Goal: Transaction & Acquisition: Purchase product/service

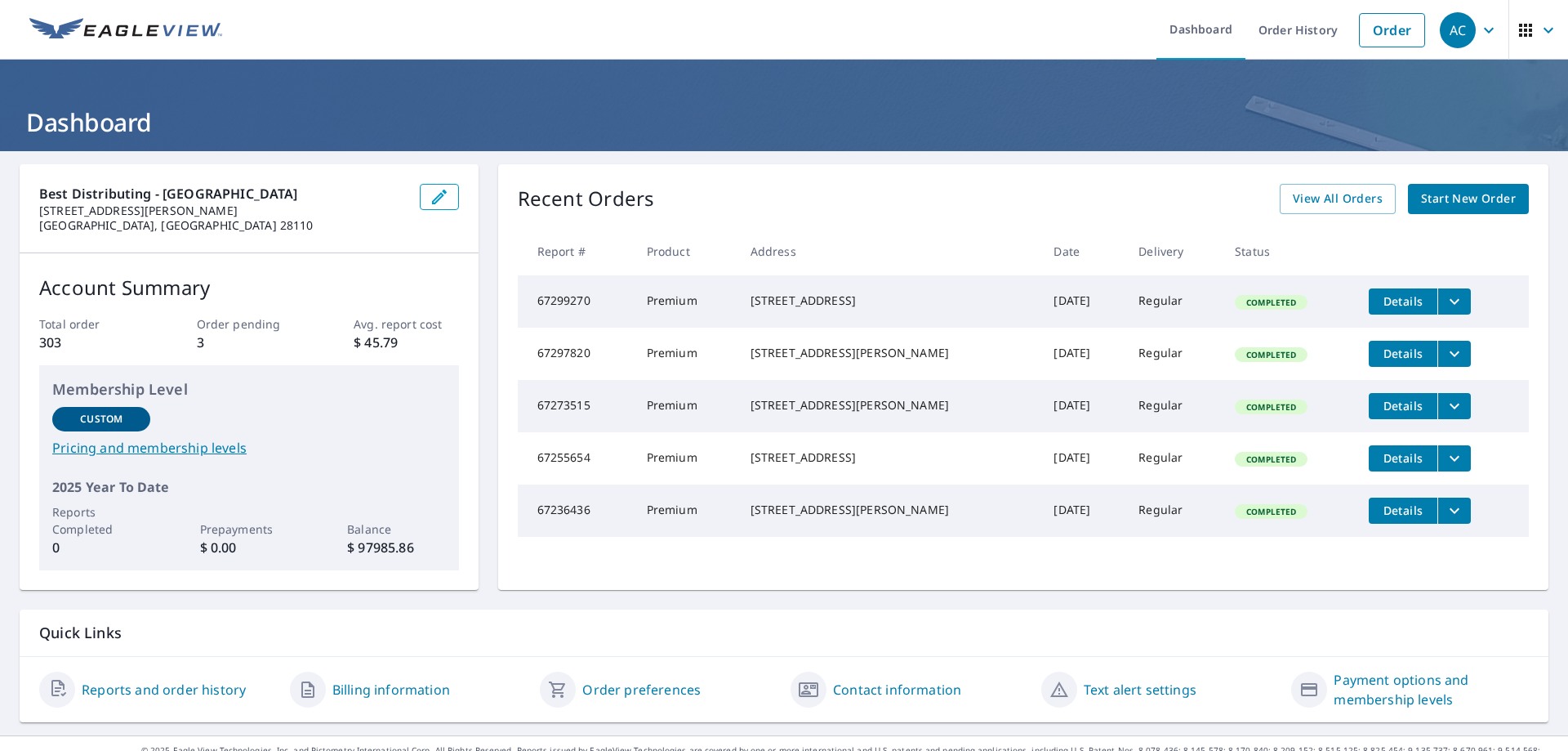
click at [1469, 198] on span "Start New Order" at bounding box center [1467, 198] width 95 height 21
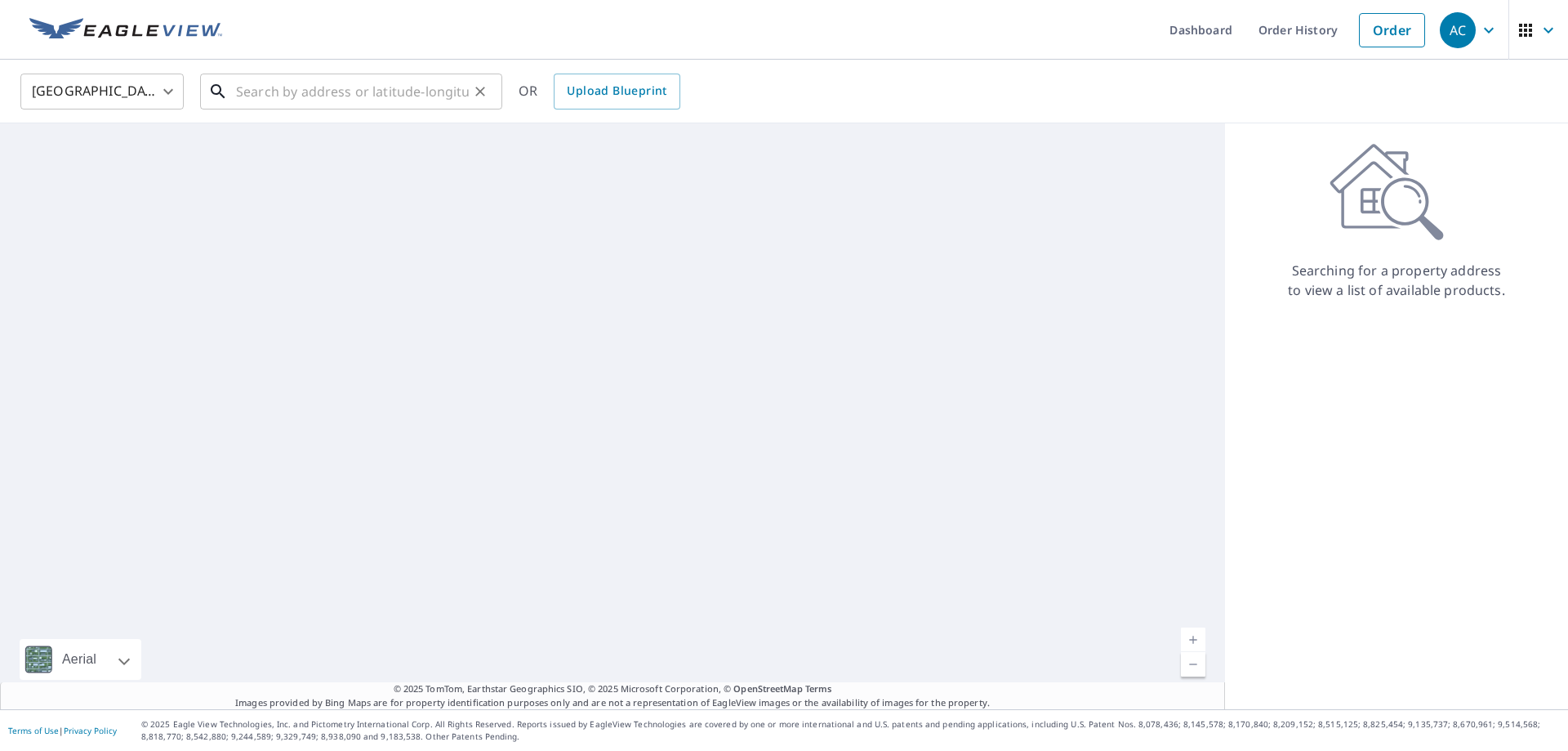
click at [401, 94] on input "text" at bounding box center [352, 92] width 233 height 46
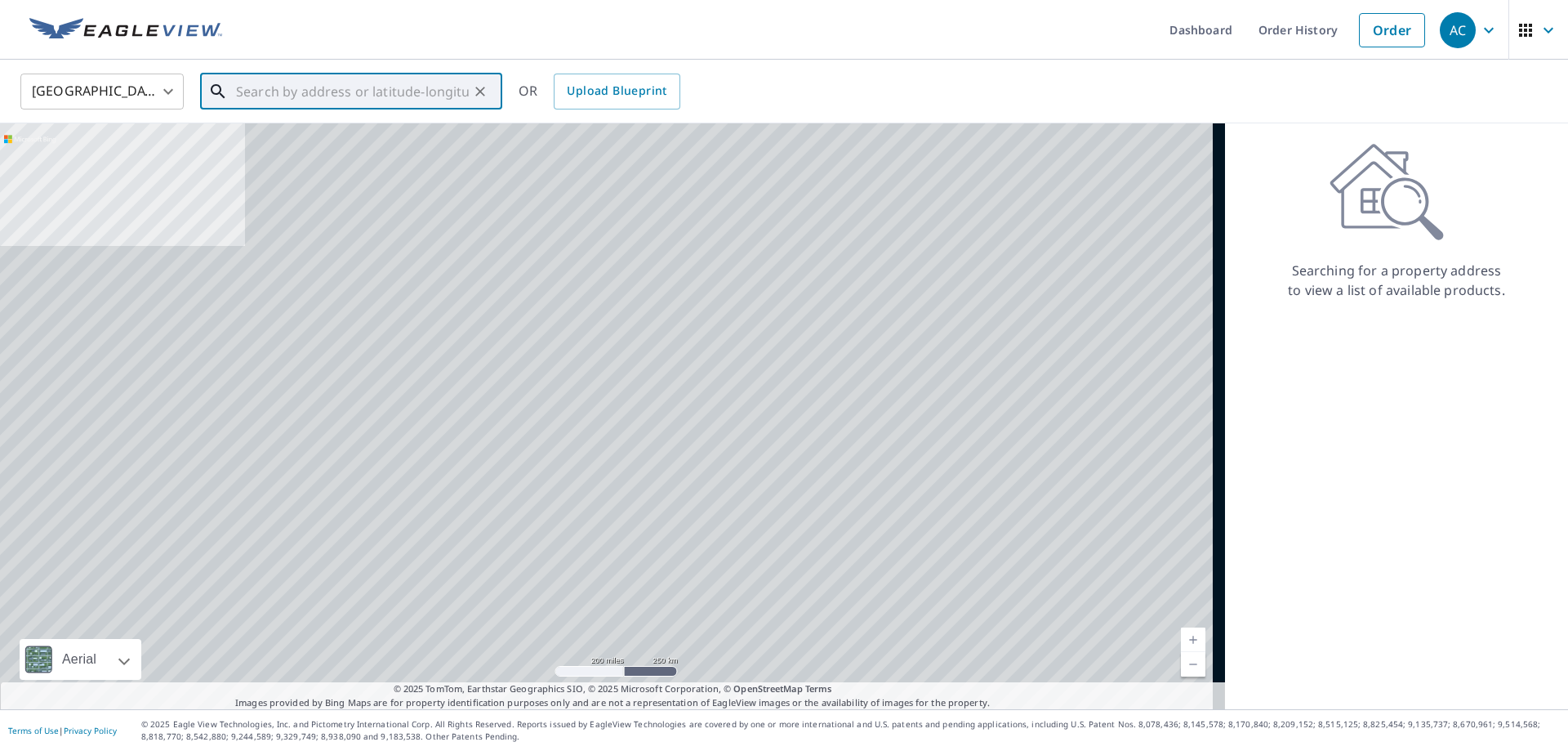
paste input "[STREET_ADDRESS][PERSON_NAME]"
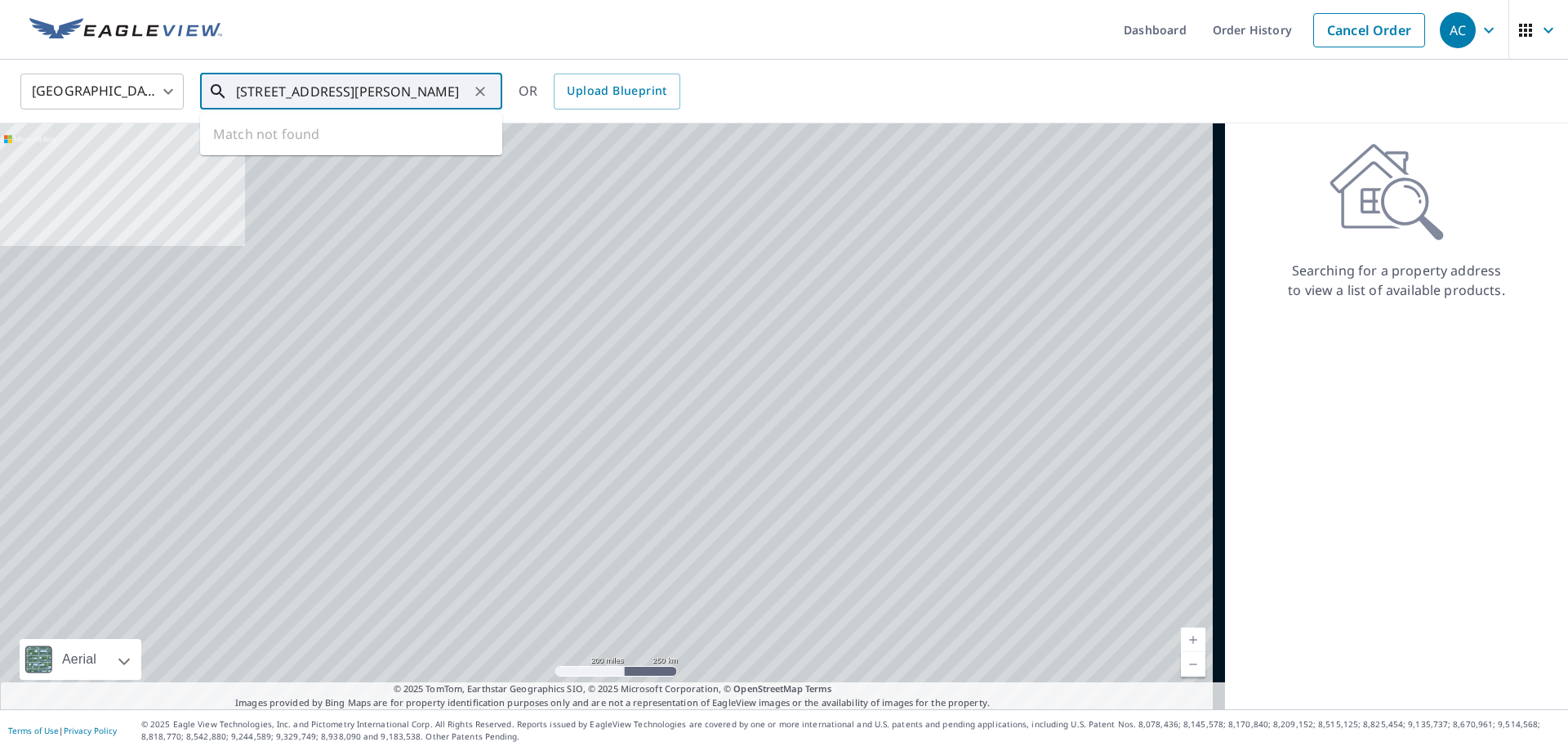
scroll to position [0, 25]
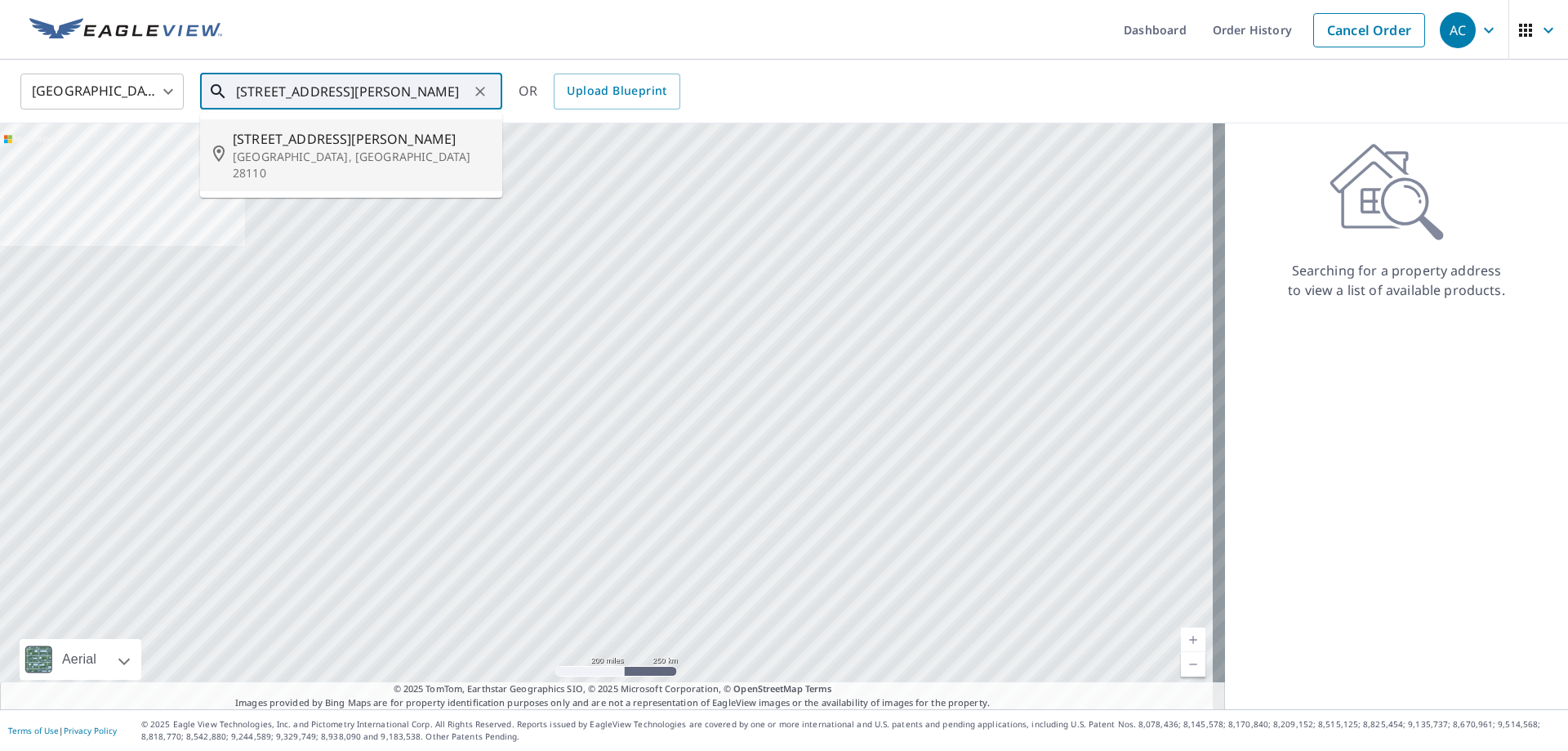
click at [361, 137] on span "[STREET_ADDRESS][PERSON_NAME]" at bounding box center [361, 139] width 257 height 20
type input "[STREET_ADDRESS][PERSON_NAME]"
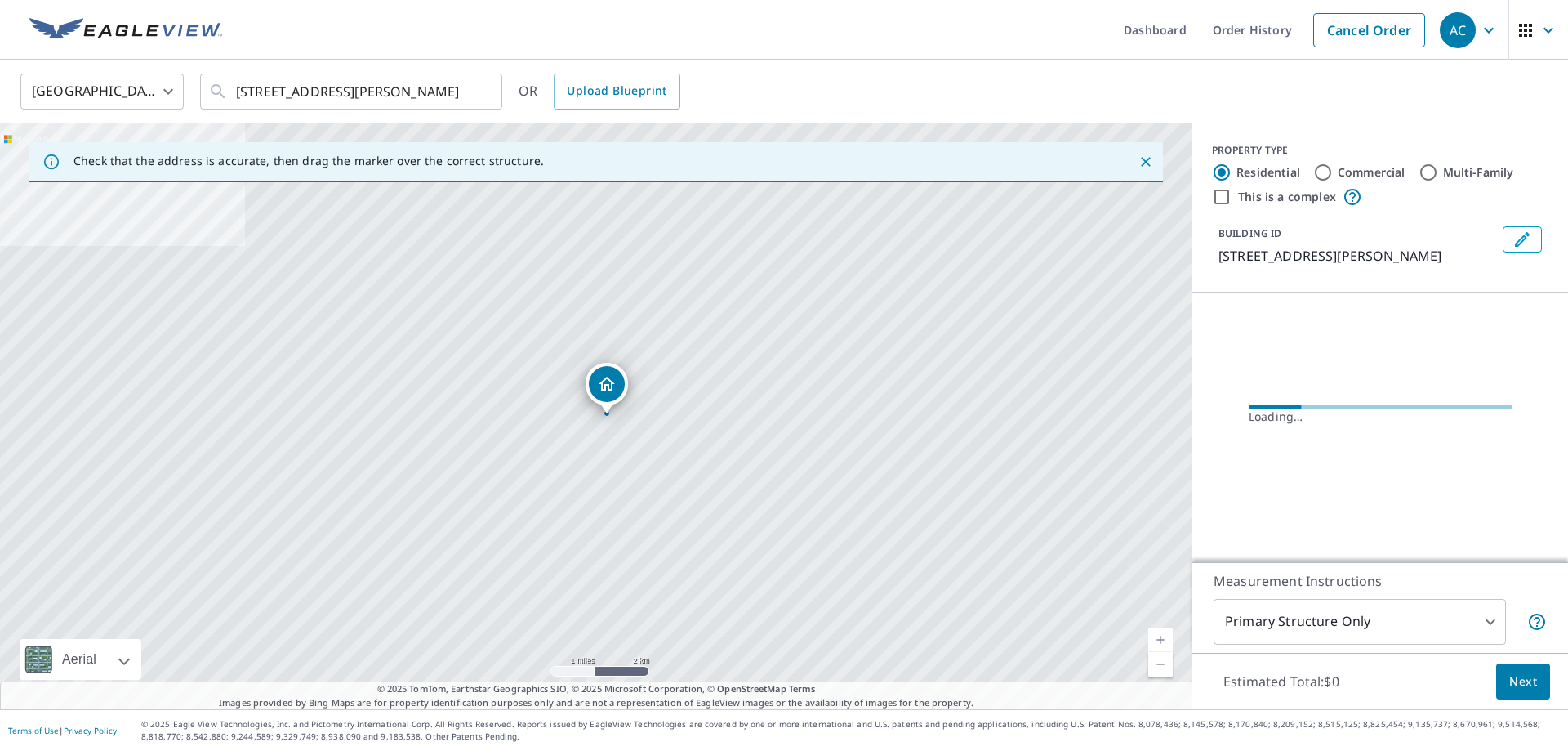
scroll to position [0, 0]
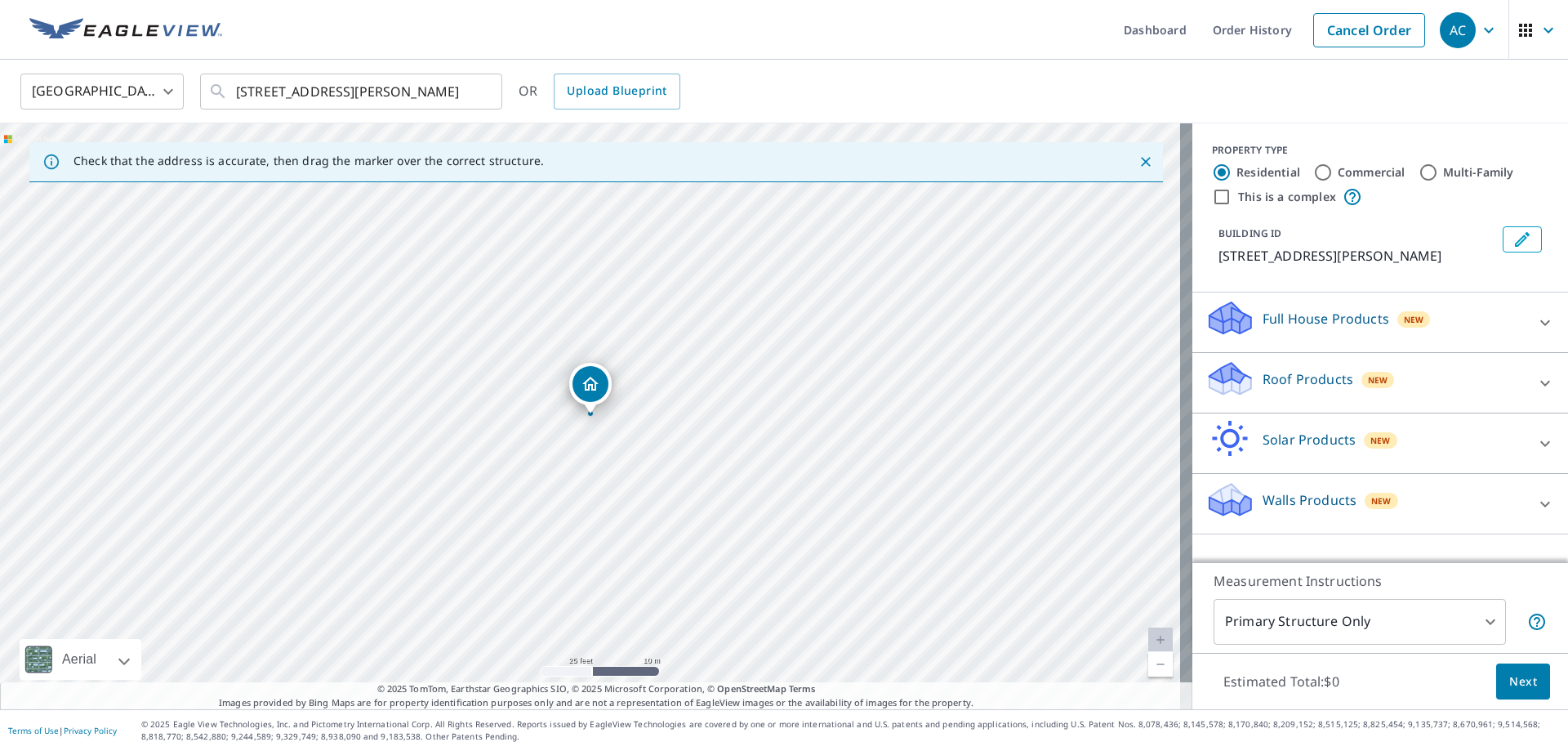
click at [693, 444] on div "[STREET_ADDRESS][PERSON_NAME]" at bounding box center [596, 416] width 1193 height 586
click at [1540, 380] on icon at bounding box center [1545, 382] width 10 height 6
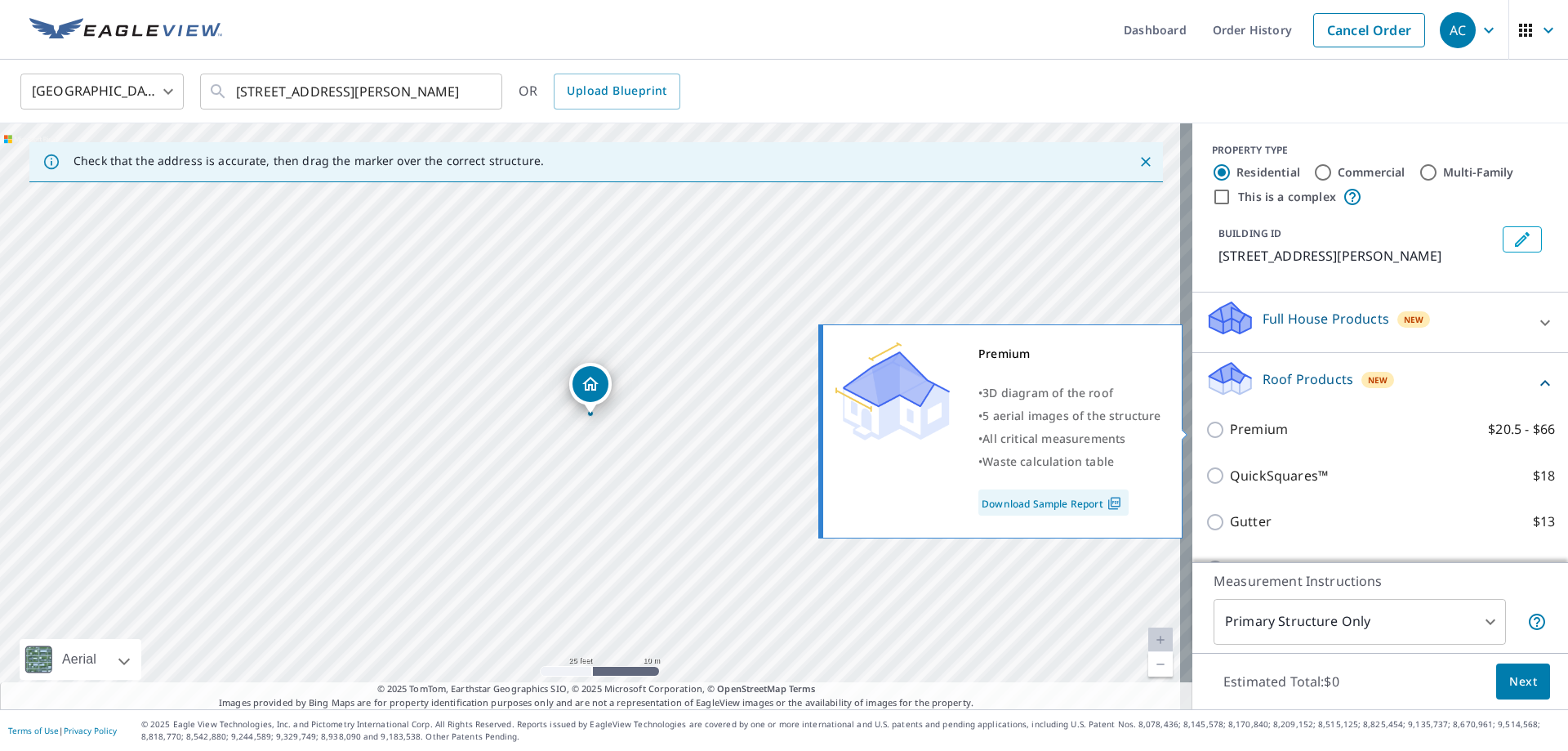
click at [1230, 430] on p "Premium" at bounding box center [1258, 429] width 58 height 21
click at [1220, 430] on input "Premium $20.5 - $66" at bounding box center [1218, 430] width 25 height 20
checkbox input "true"
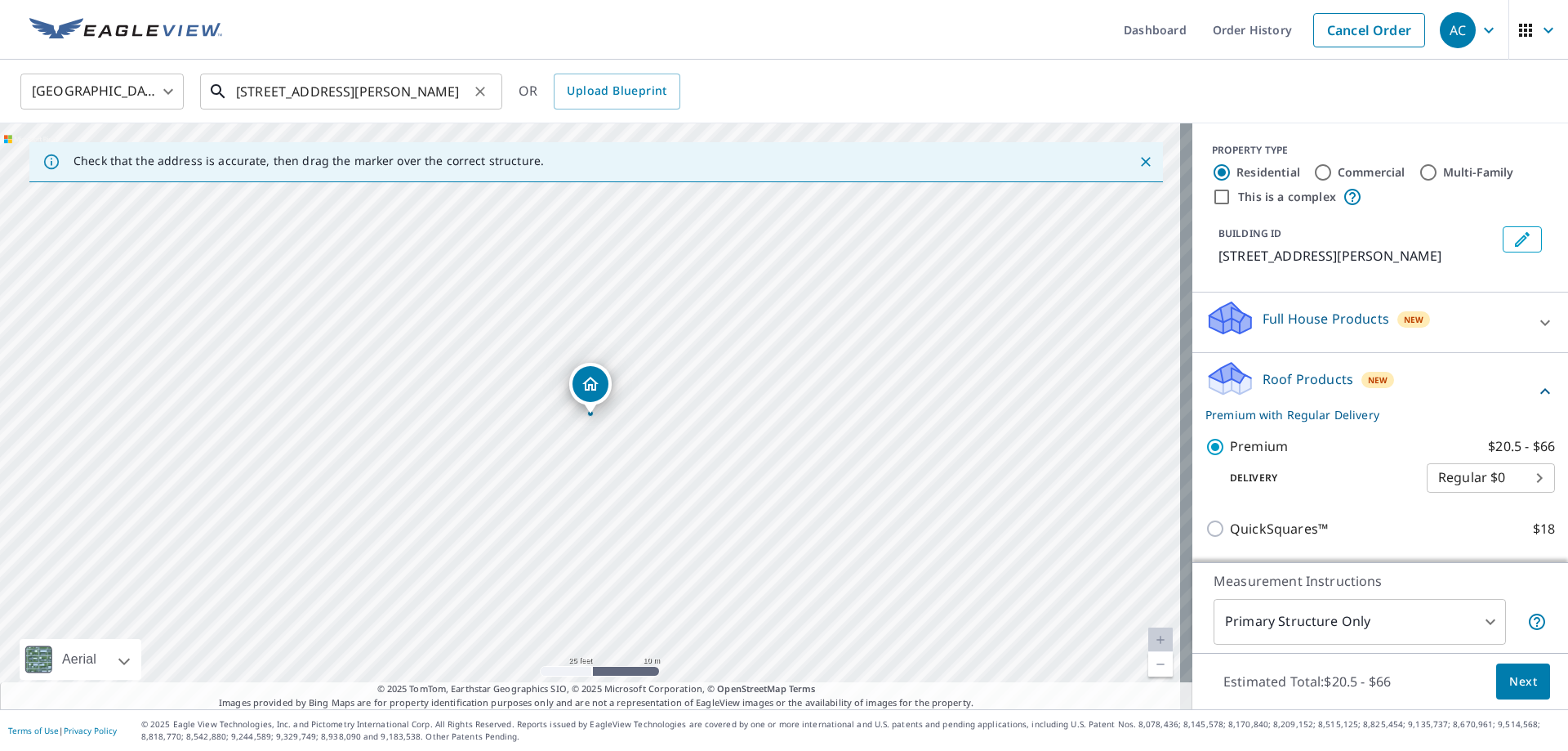
click at [266, 93] on input "[STREET_ADDRESS][PERSON_NAME]" at bounding box center [352, 92] width 233 height 46
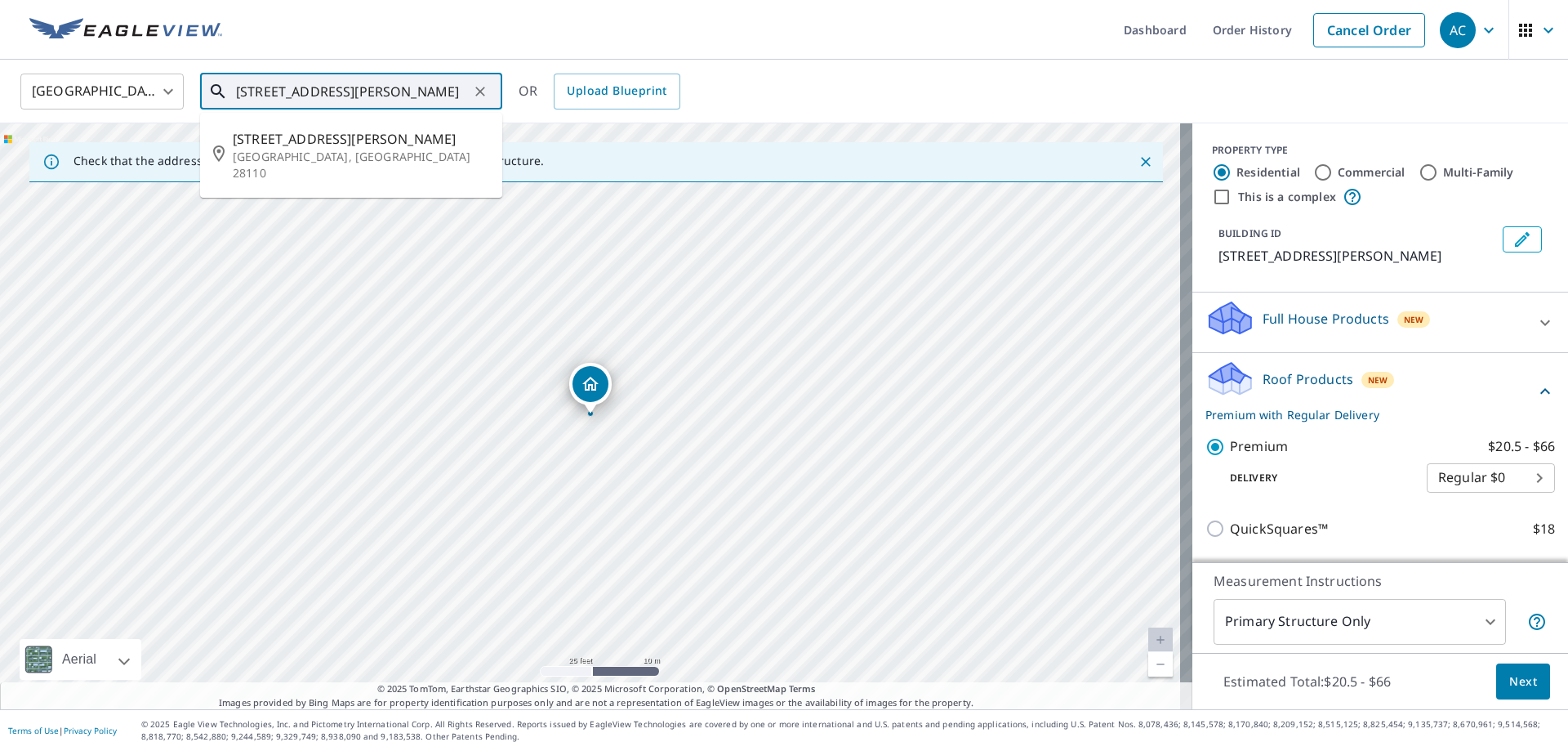
type input "[STREET_ADDRESS][PERSON_NAME]"
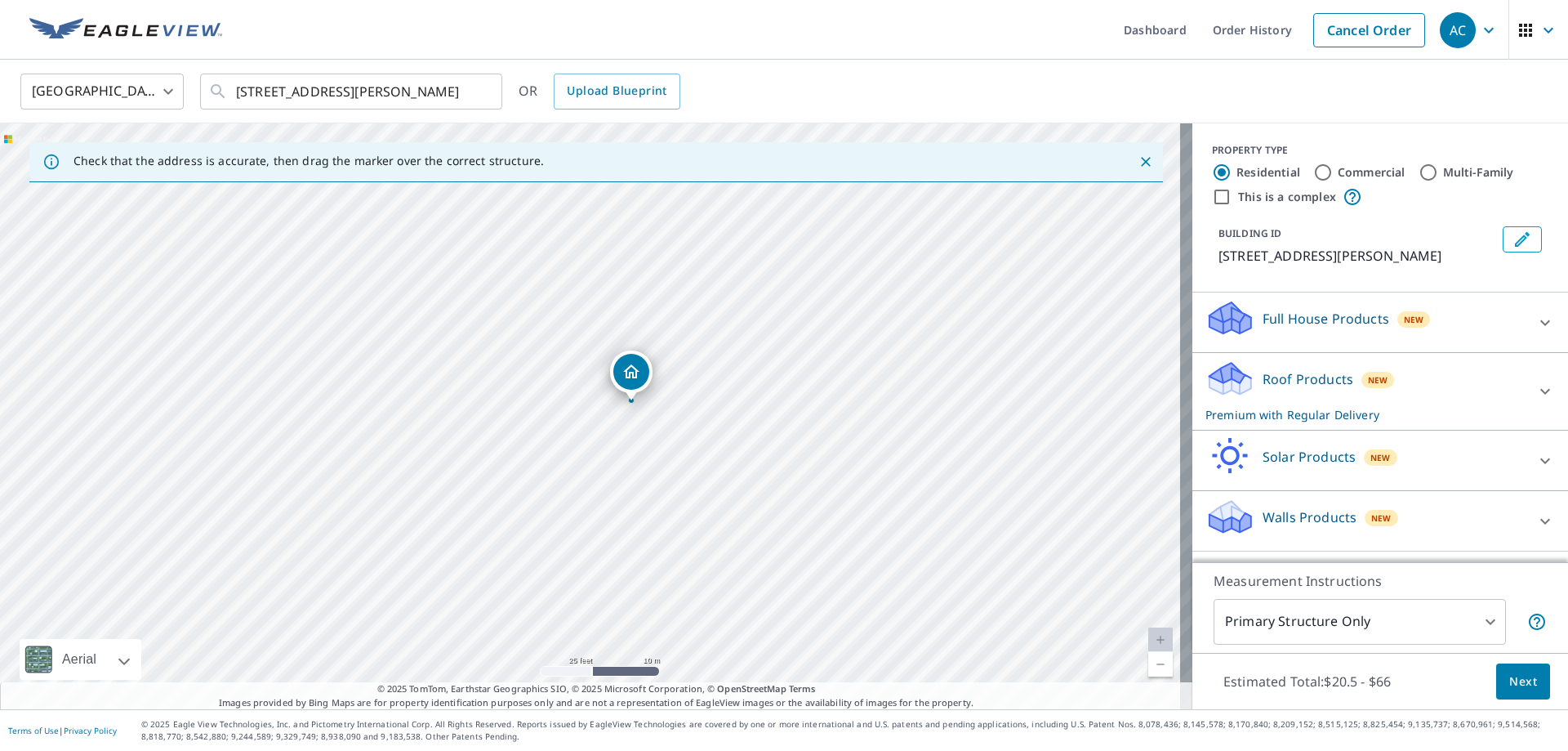
drag, startPoint x: 591, startPoint y: 386, endPoint x: 632, endPoint y: 374, distance: 42.7
click at [1531, 684] on button "Next" at bounding box center [1523, 681] width 54 height 37
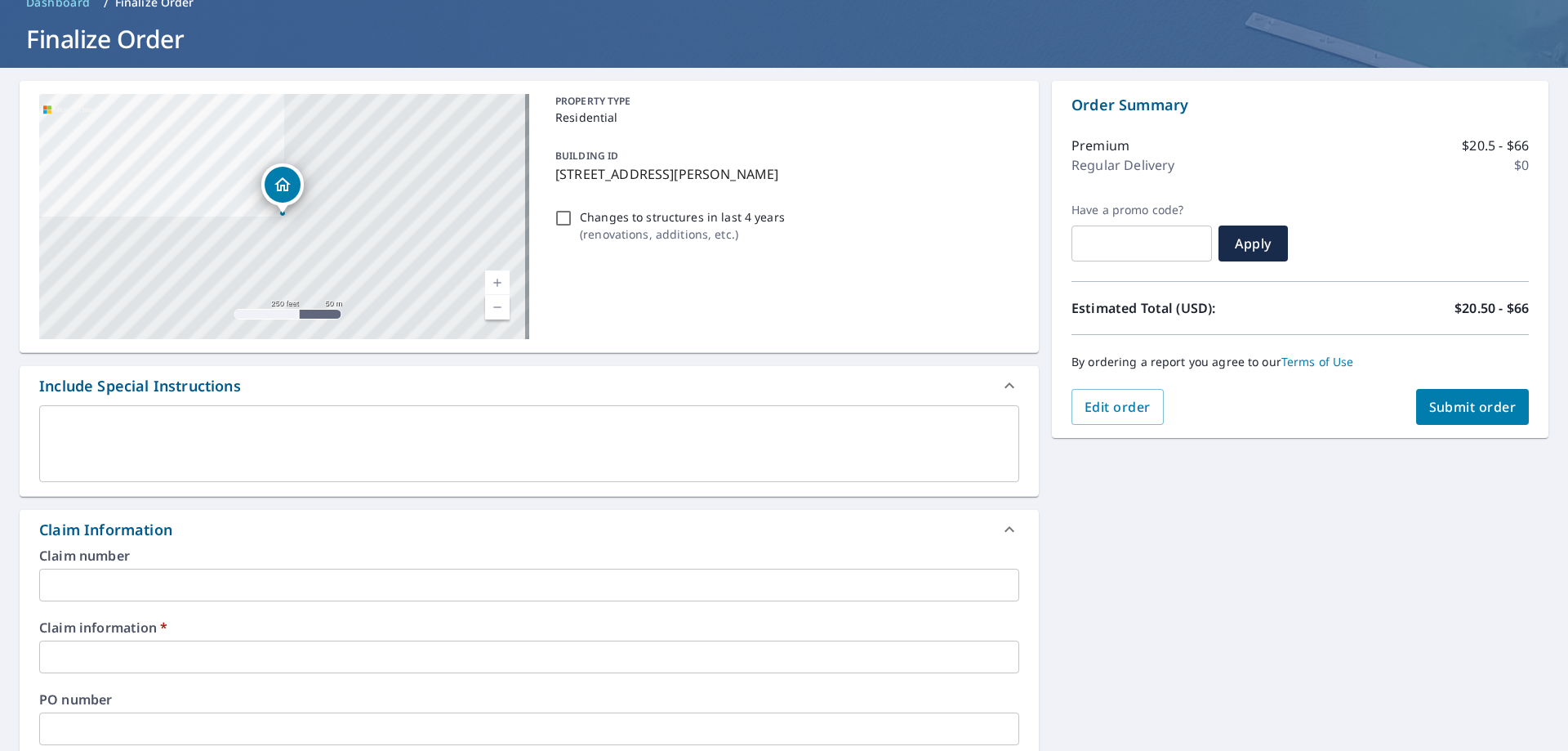
scroll to position [82, 0]
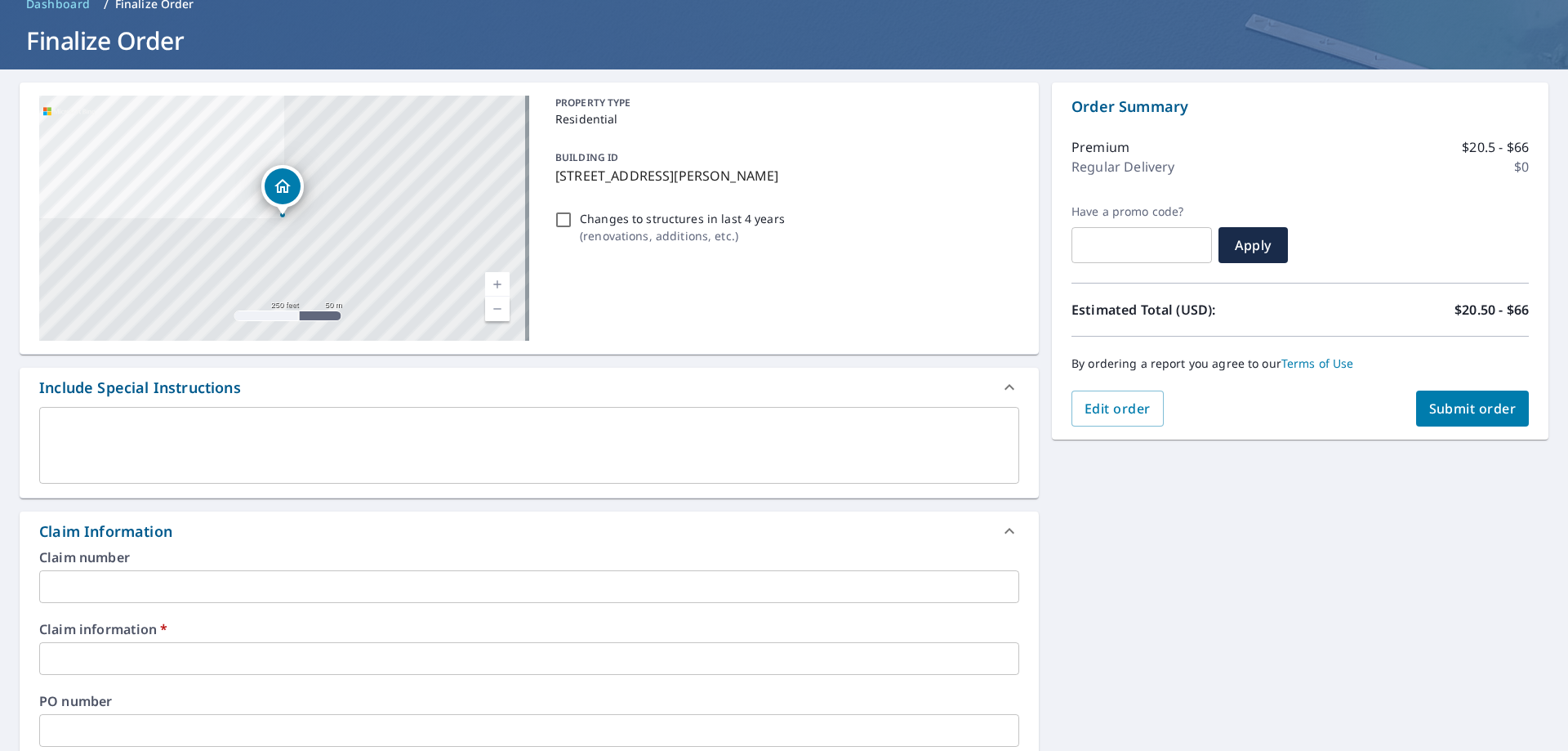
click at [89, 418] on div "x ​" at bounding box center [529, 444] width 980 height 77
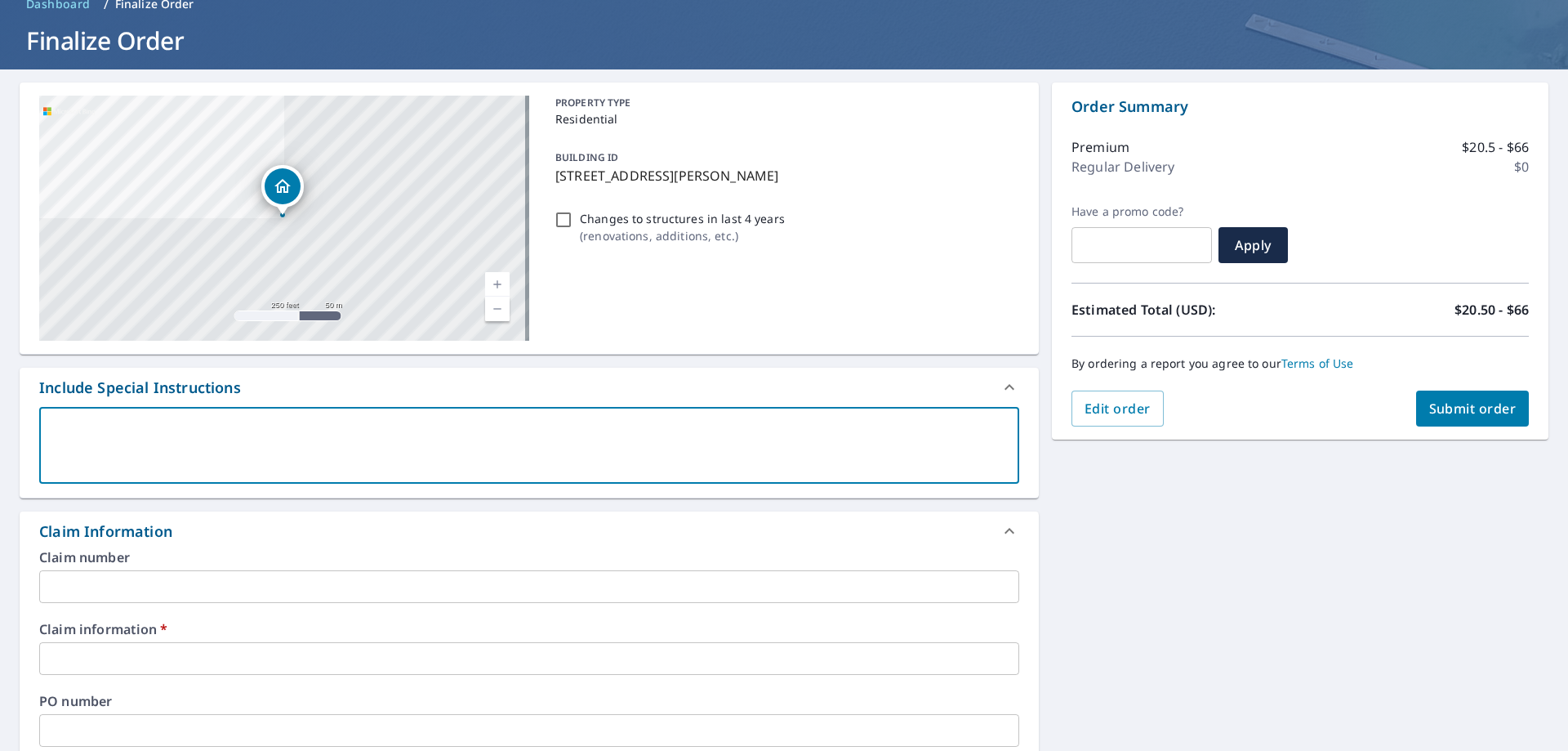
type textarea "c"
type textarea "x"
checkbox input "true"
type textarea "co"
type textarea "x"
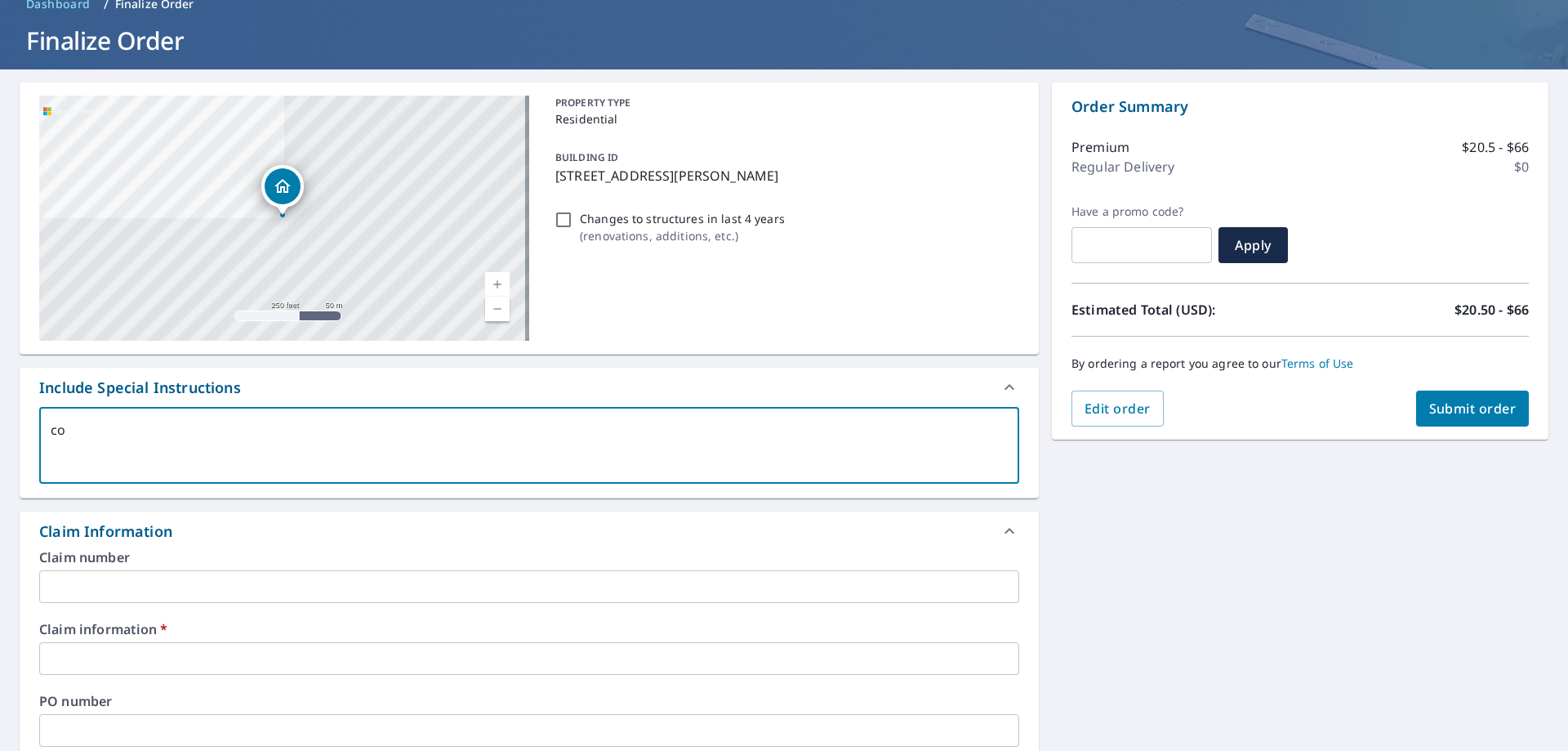
checkbox input "true"
type textarea "com"
type textarea "x"
checkbox input "true"
type textarea "comp"
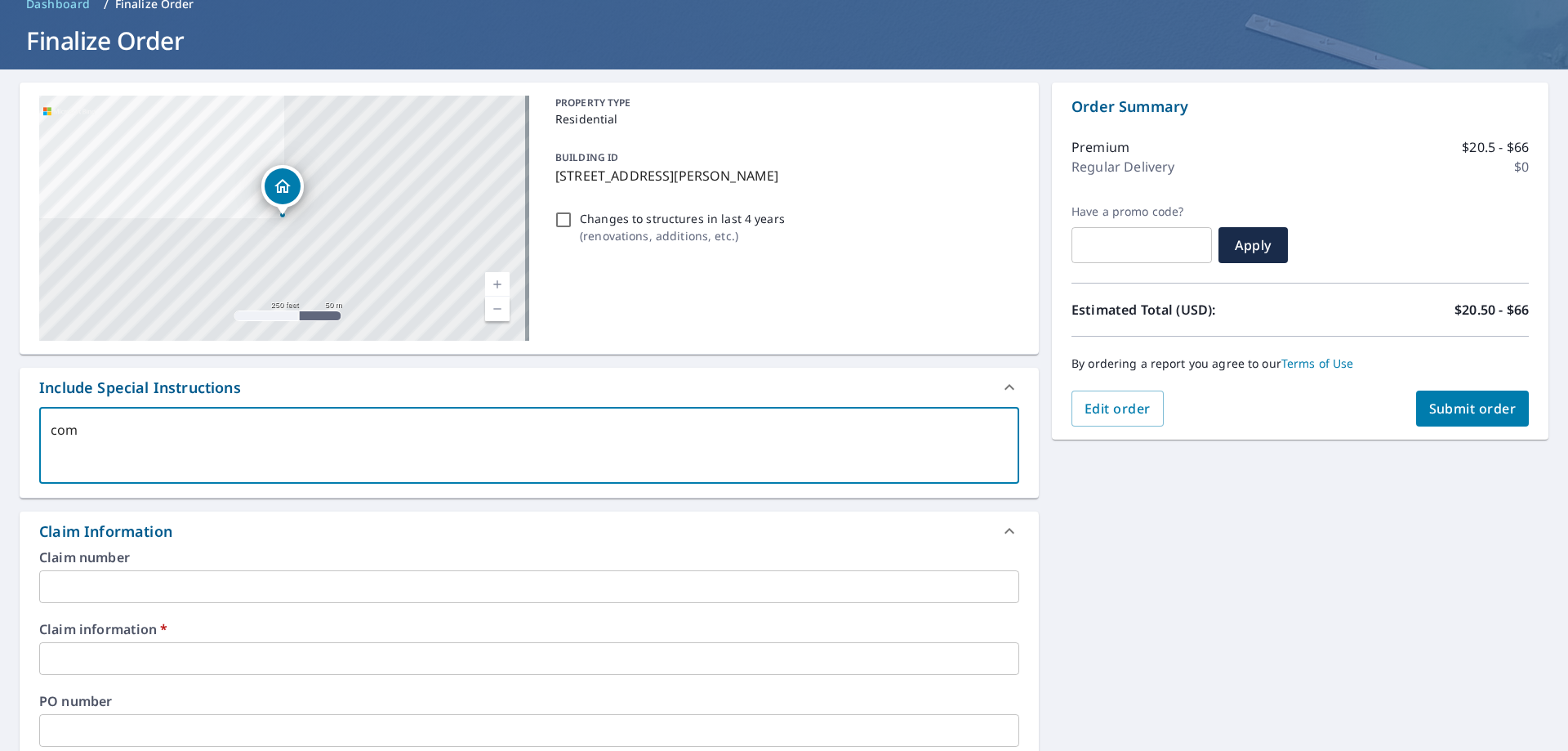
type textarea "x"
checkbox input "true"
type textarea "compl"
type textarea "x"
checkbox input "true"
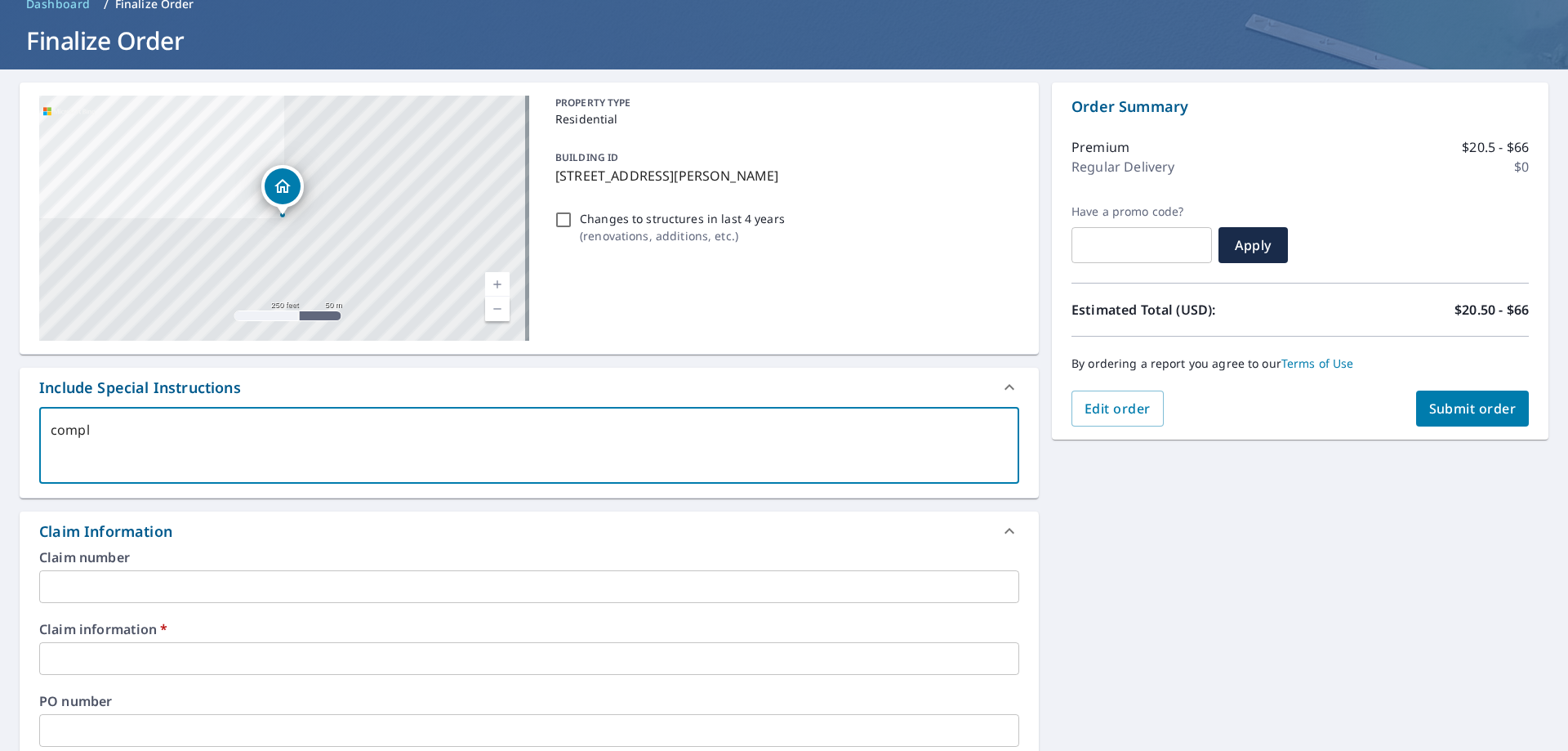
type textarea "comple"
type textarea "x"
checkbox input "true"
type textarea "complet"
type textarea "x"
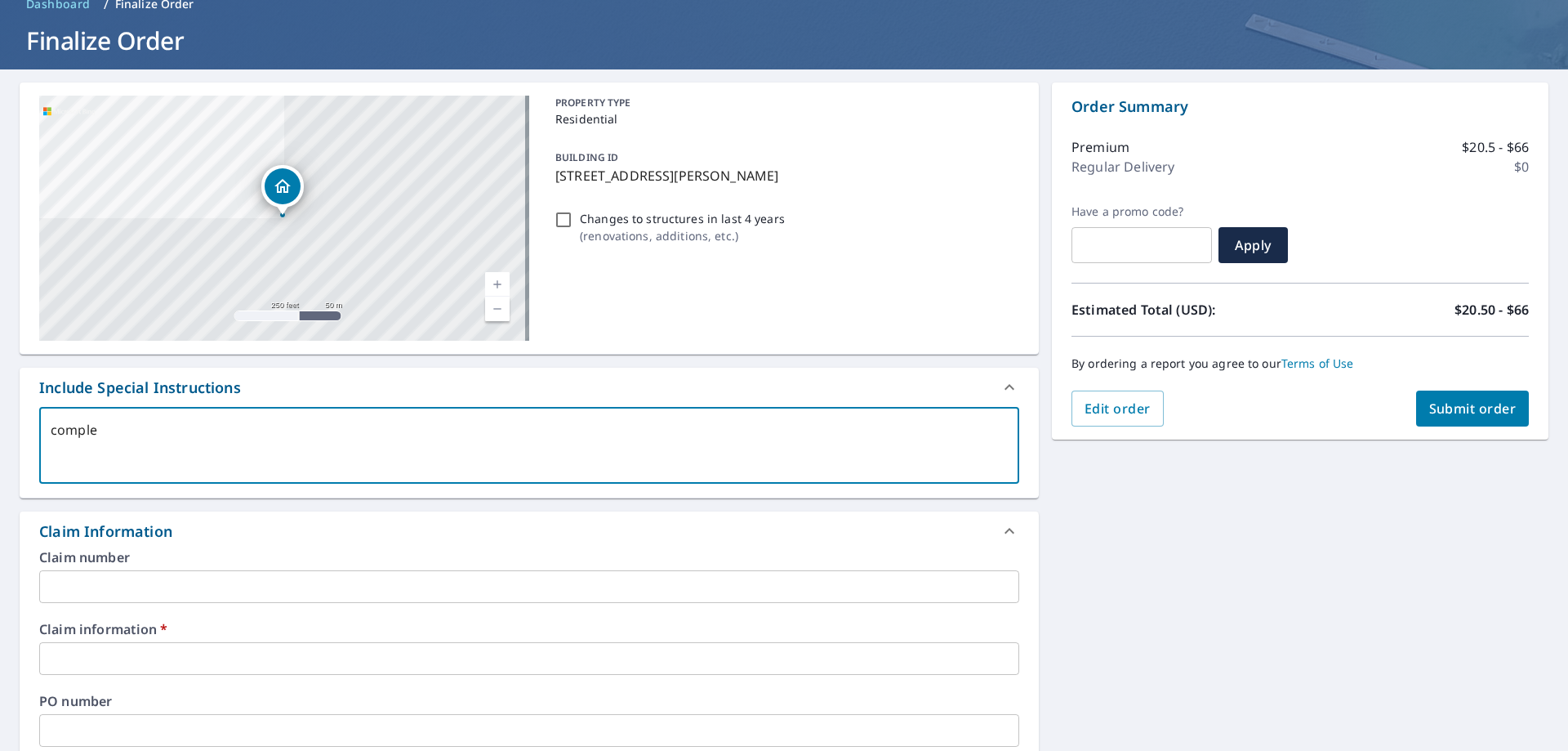
checkbox input "true"
type textarea "complete"
type textarea "x"
checkbox input "true"
type textarea "complete"
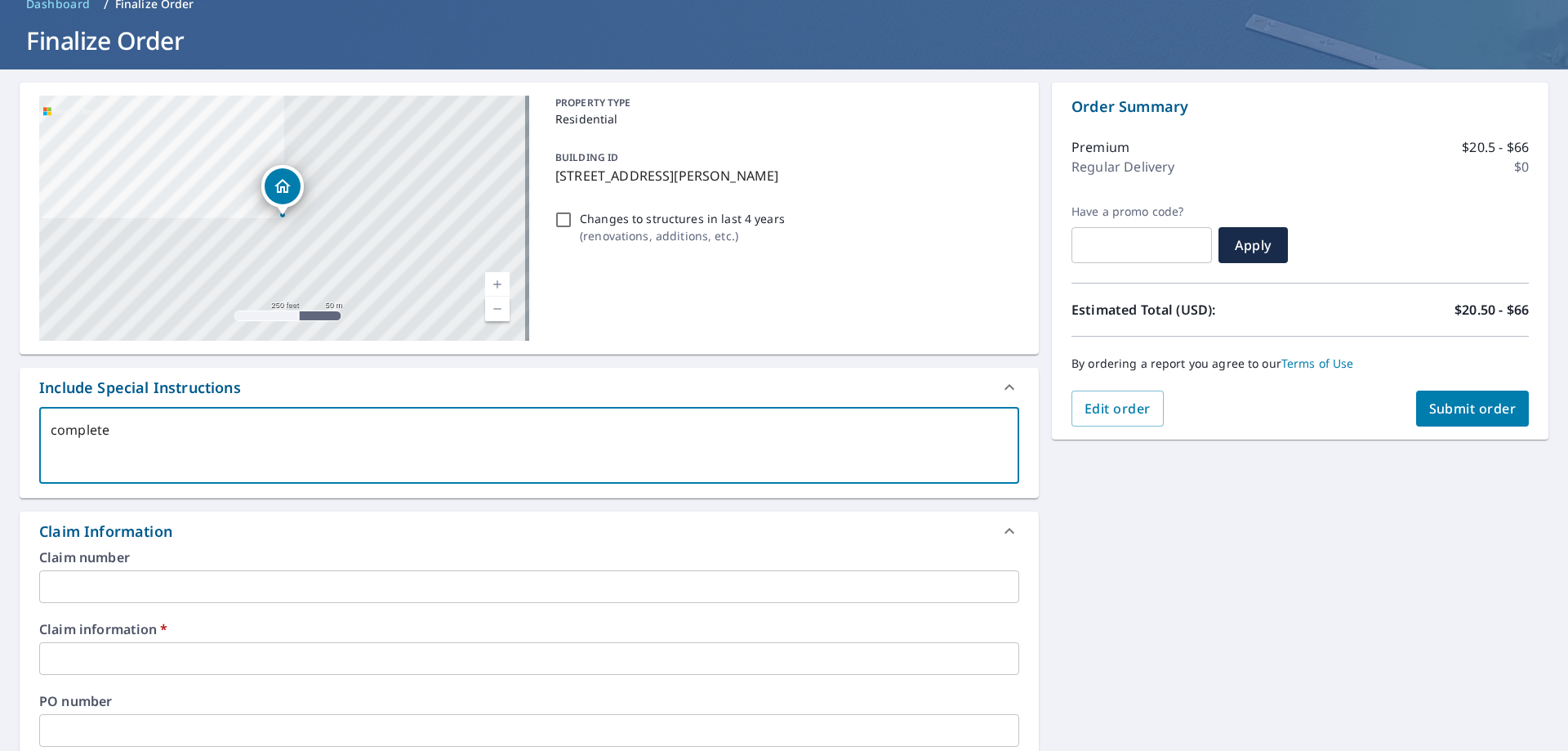
type textarea "x"
checkbox input "true"
type textarea "complete s"
type textarea "x"
checkbox input "true"
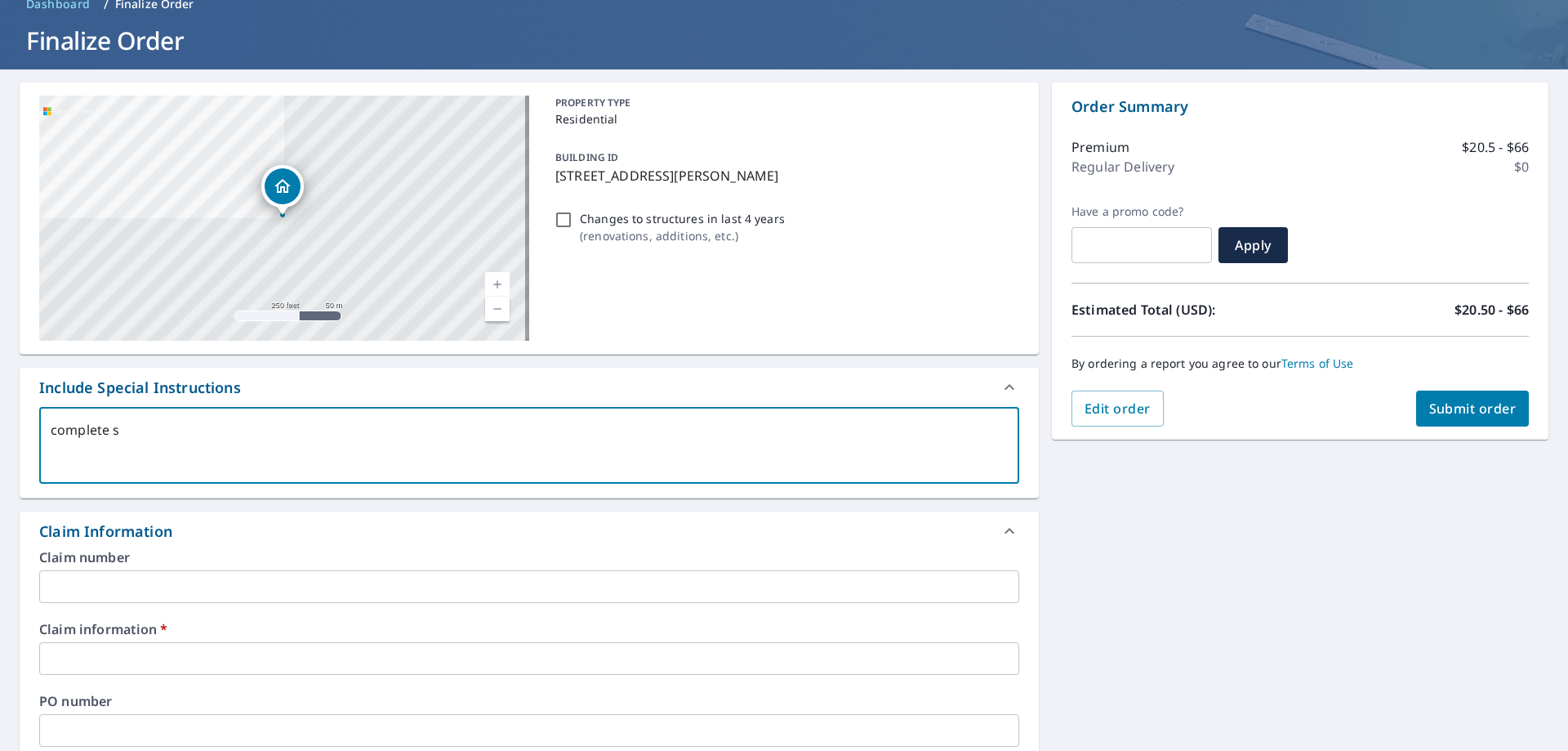
type textarea "complete st"
type textarea "x"
checkbox input "true"
type textarea "complete str"
type textarea "x"
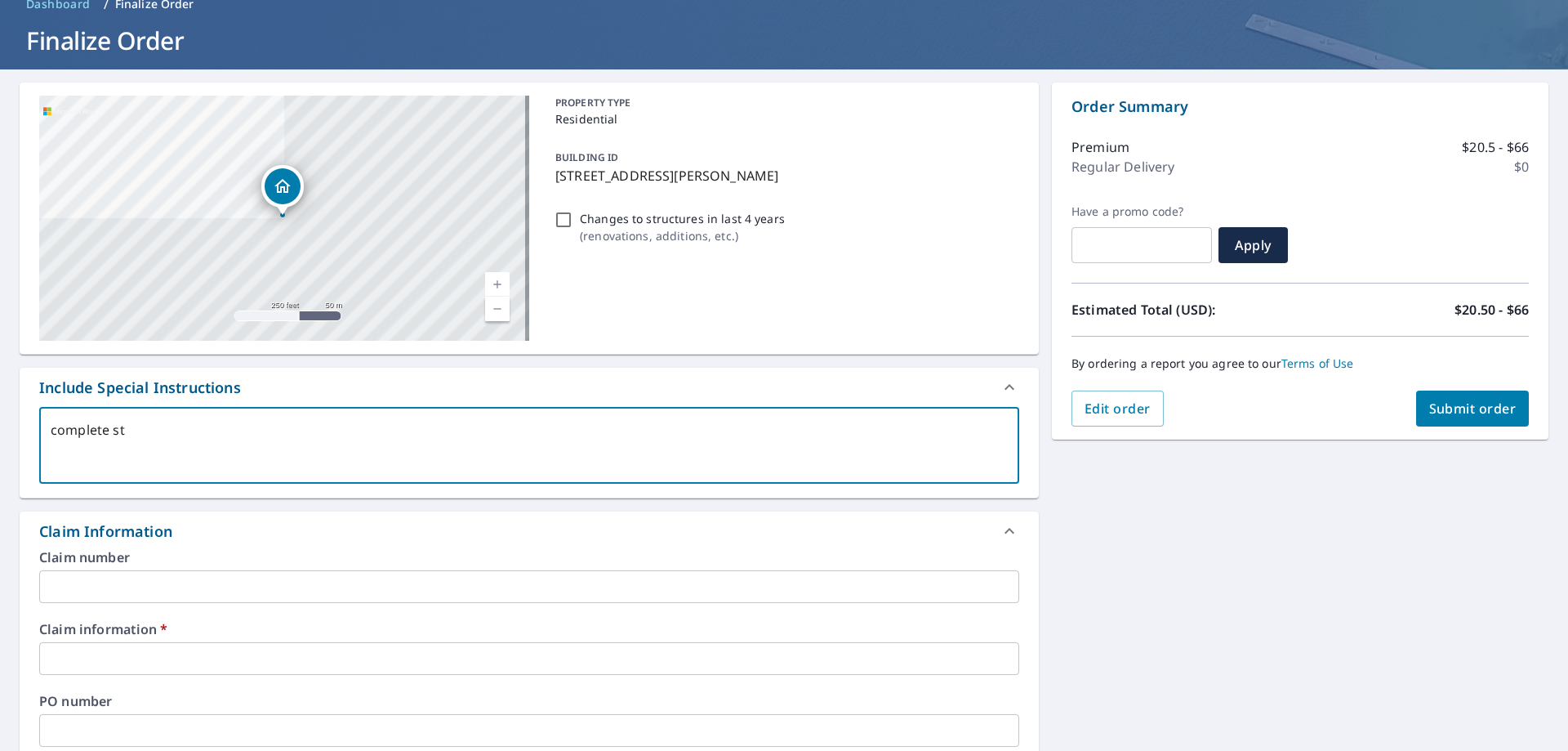
checkbox input "true"
type textarea "complete stru"
type textarea "x"
checkbox input "true"
type textarea "complete struc"
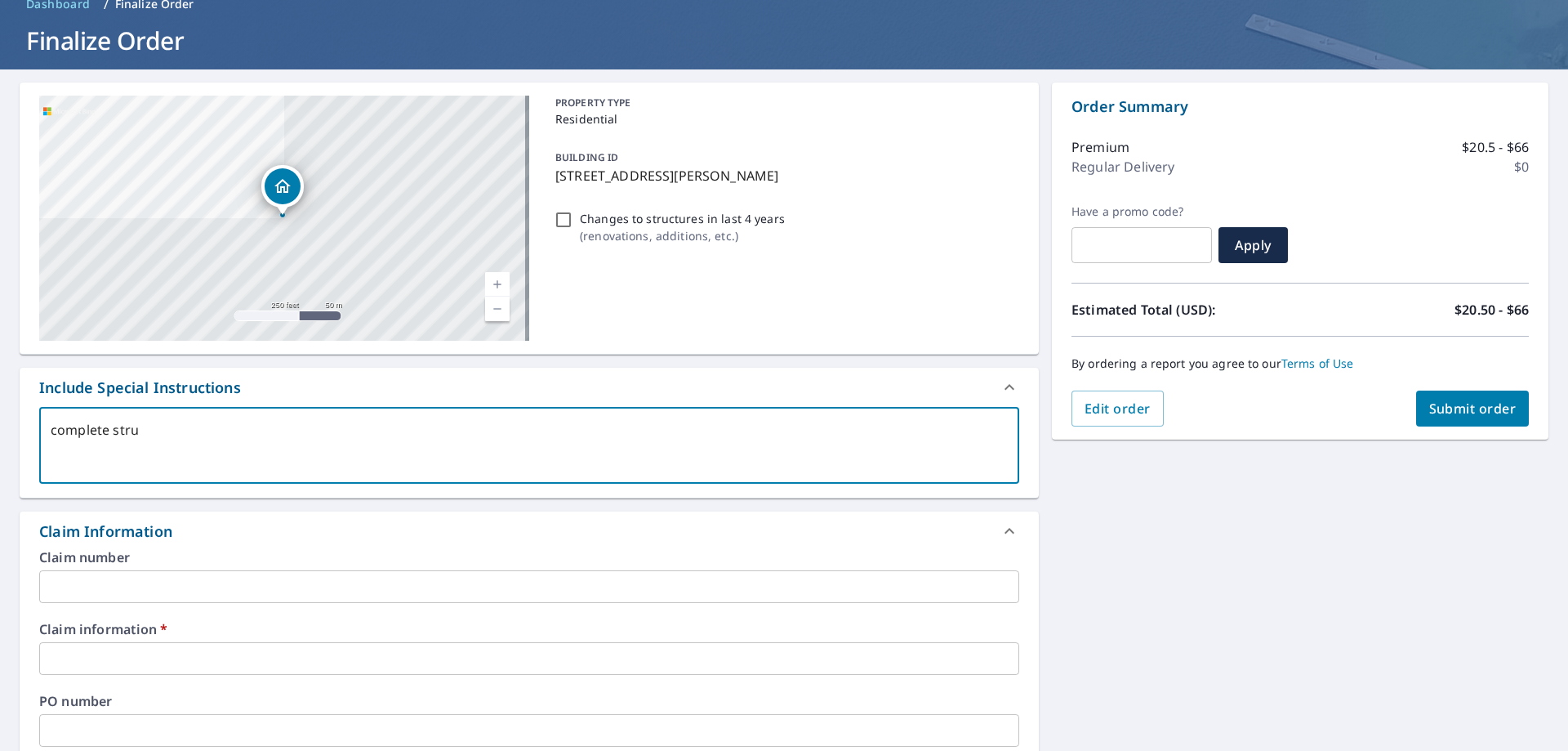
type textarea "x"
checkbox input "true"
type textarea "complete struct"
type textarea "x"
checkbox input "true"
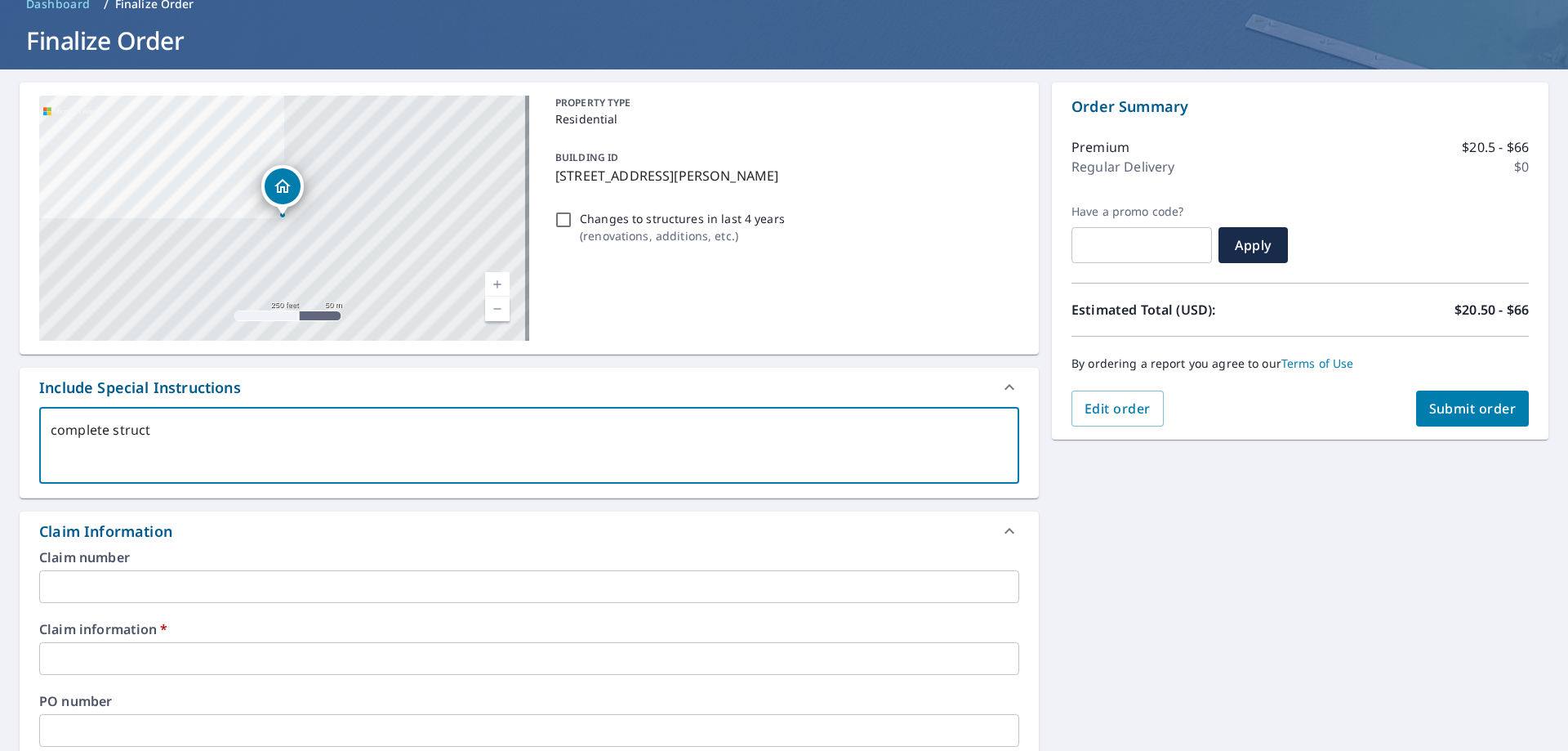
type textarea "complete structu"
type textarea "x"
checkbox input "true"
type textarea "complete structur"
type textarea "x"
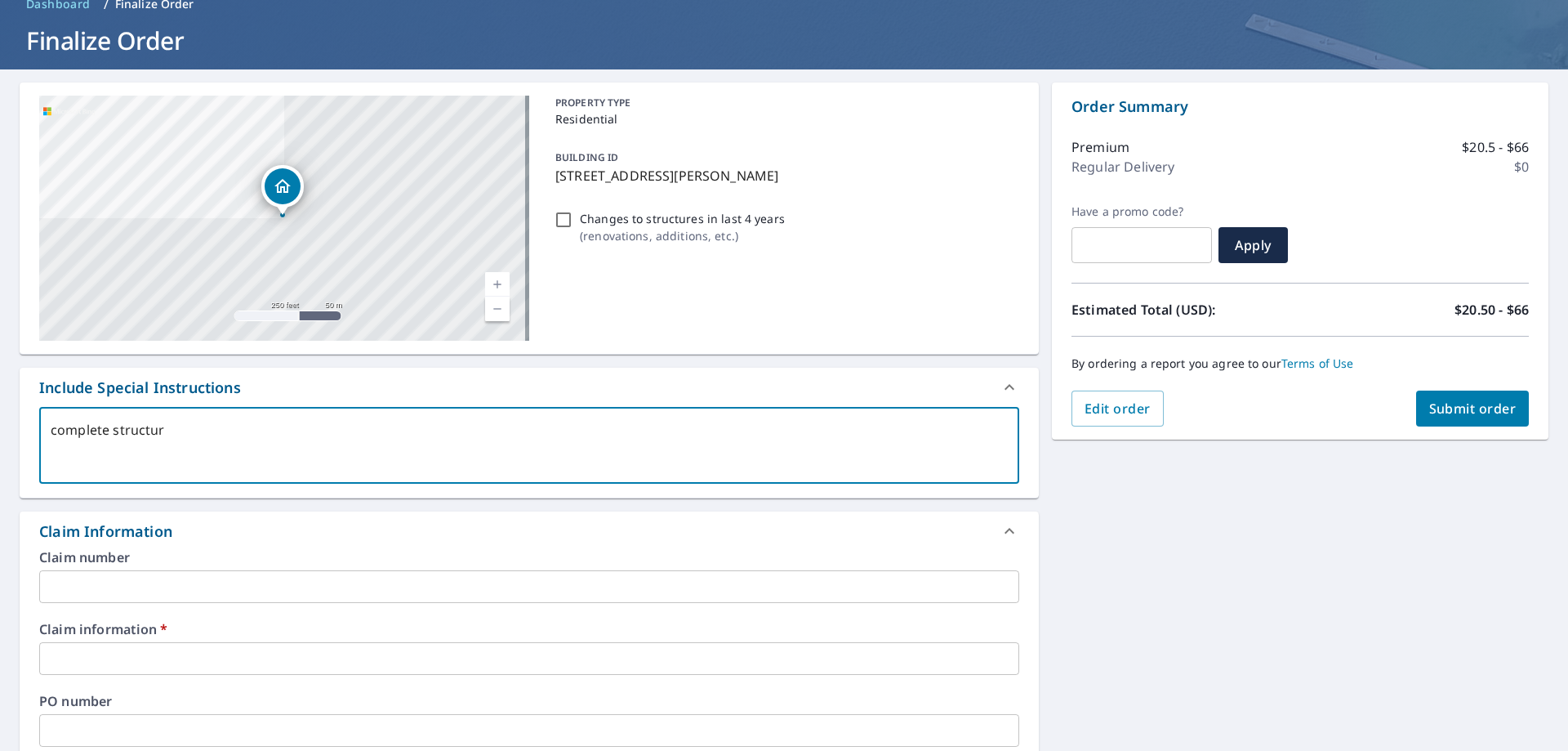
checkbox input "true"
type textarea "complete structure"
type textarea "x"
checkbox input "true"
type textarea "complete structure"
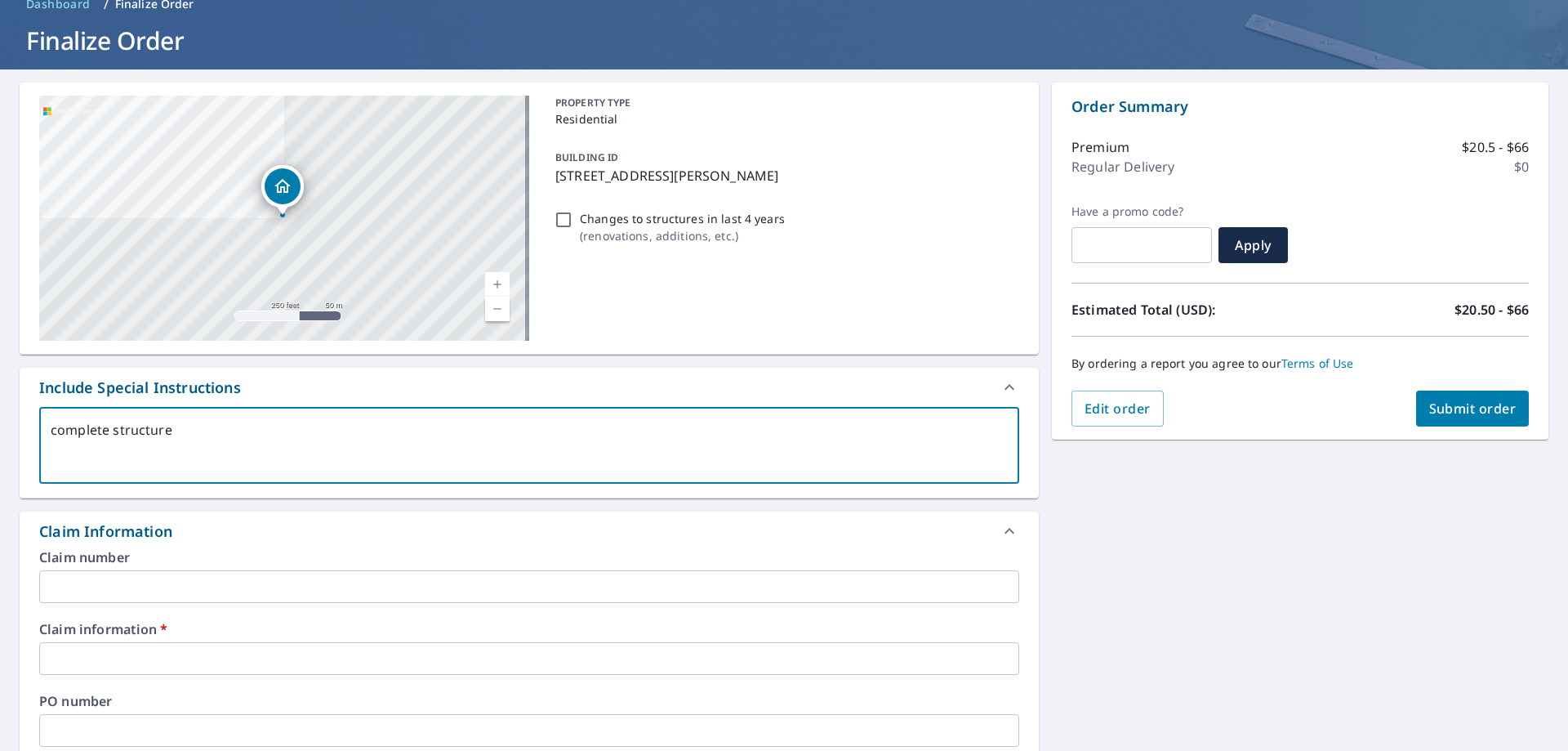
type textarea "x"
checkbox input "true"
type textarea "complete structure"
type textarea "x"
checkbox input "true"
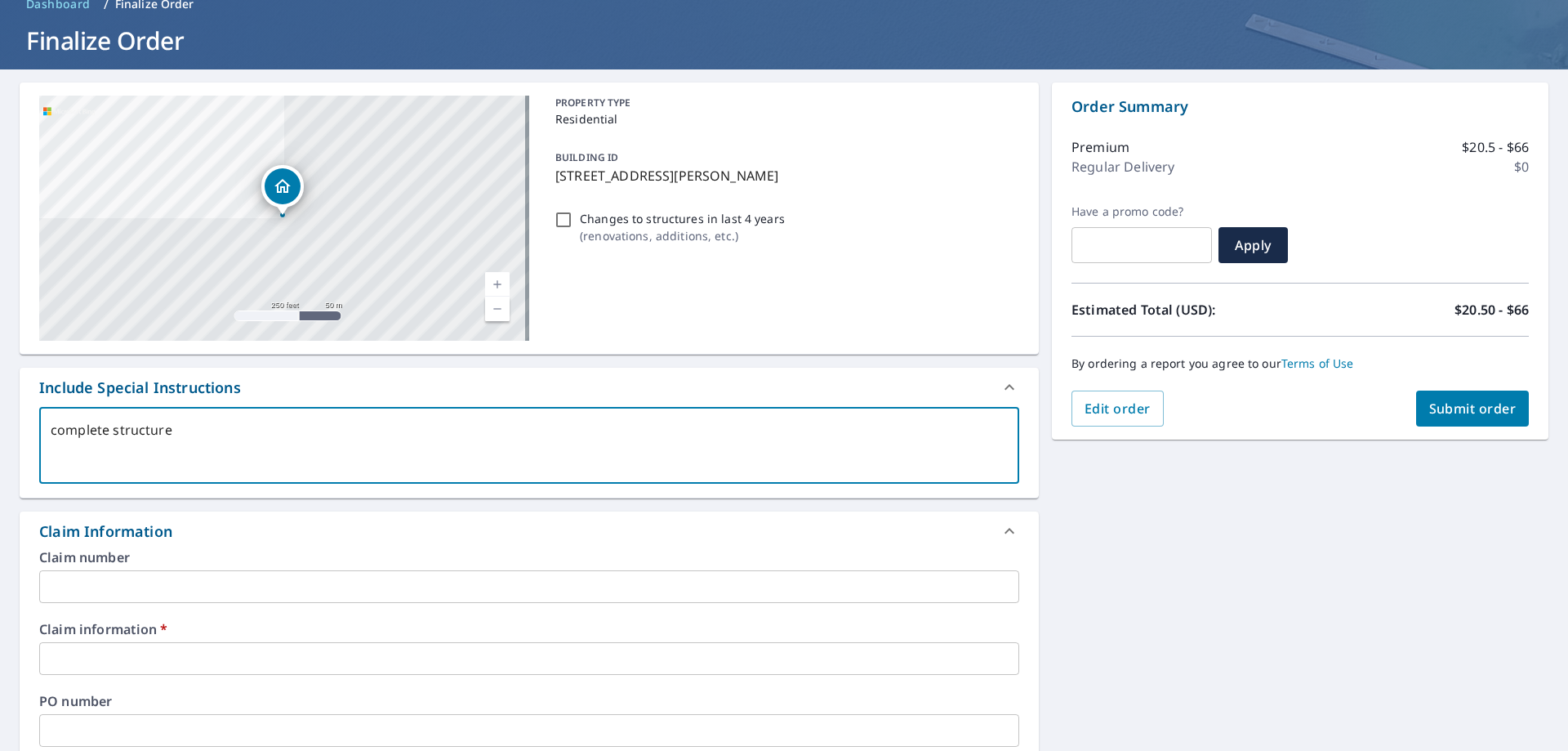
type textarea "complete structure b"
type textarea "x"
checkbox input "true"
type textarea "complete structure bo"
type textarea "x"
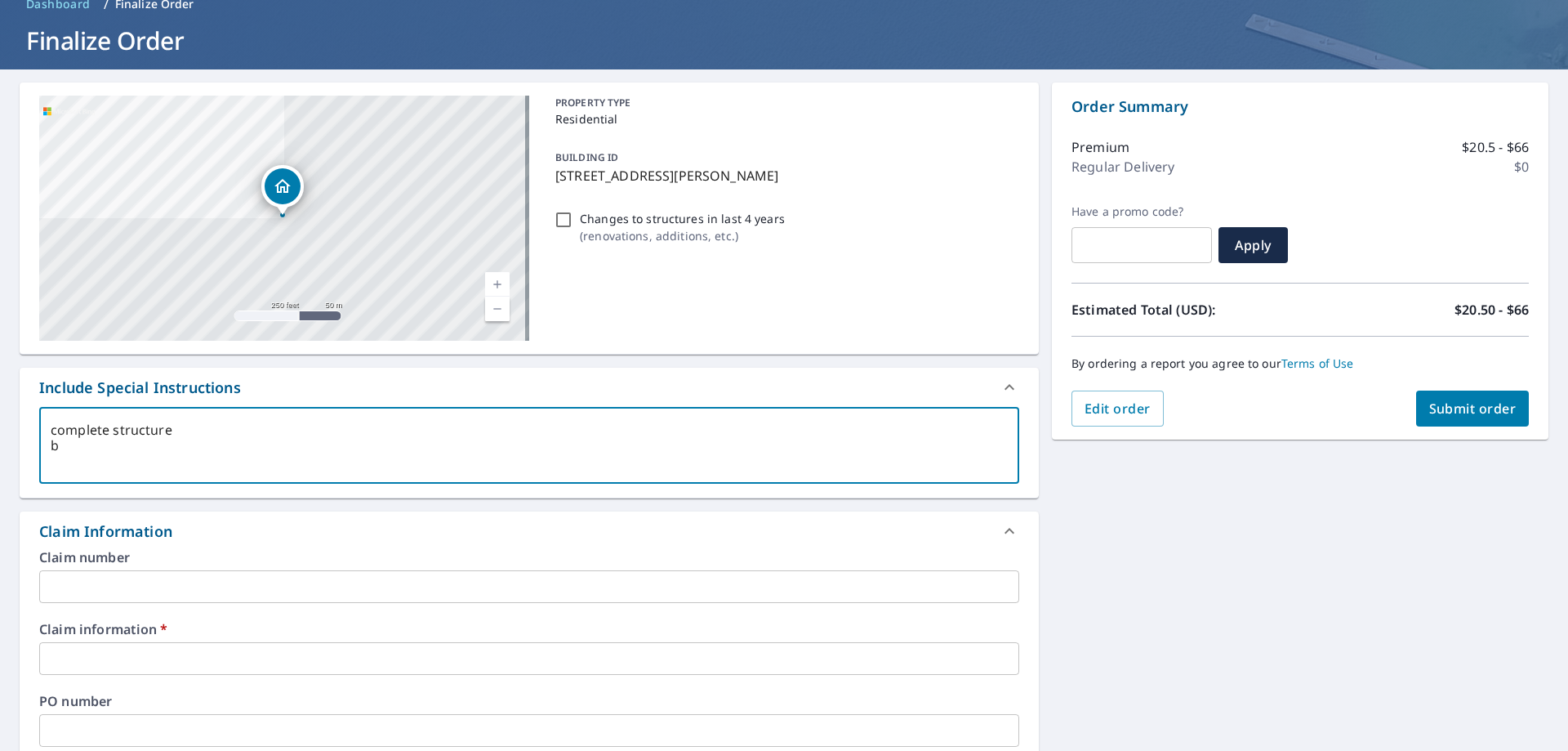
checkbox input "true"
type textarea "complete structure bot"
type textarea "x"
checkbox input "true"
type textarea "complete structure both"
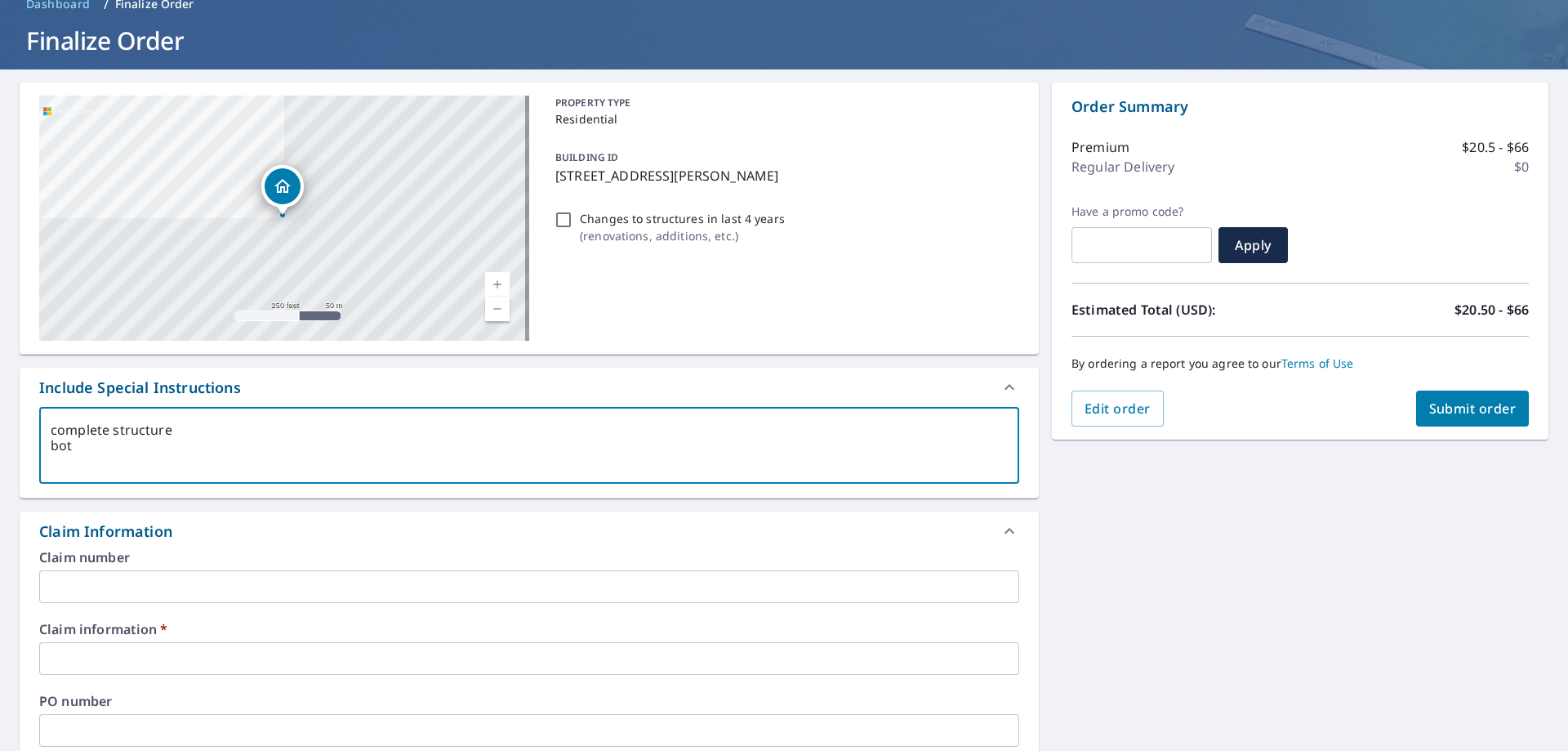
type textarea "x"
checkbox input "true"
type textarea "complete structure bothh"
type textarea "x"
checkbox input "true"
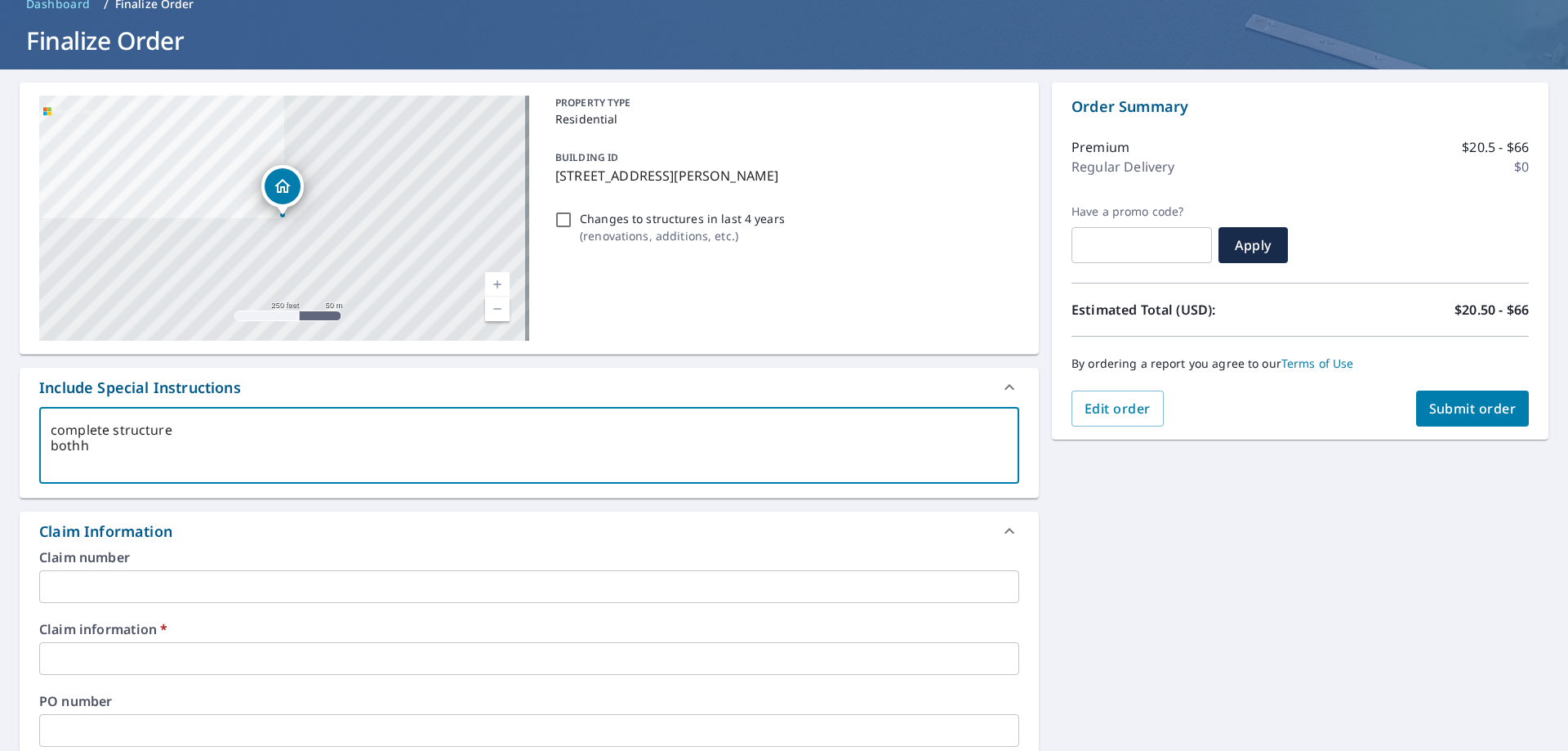
type textarea "complete structure bothh"
type textarea "x"
checkbox input "true"
type textarea "complete structure bothh"
type textarea "x"
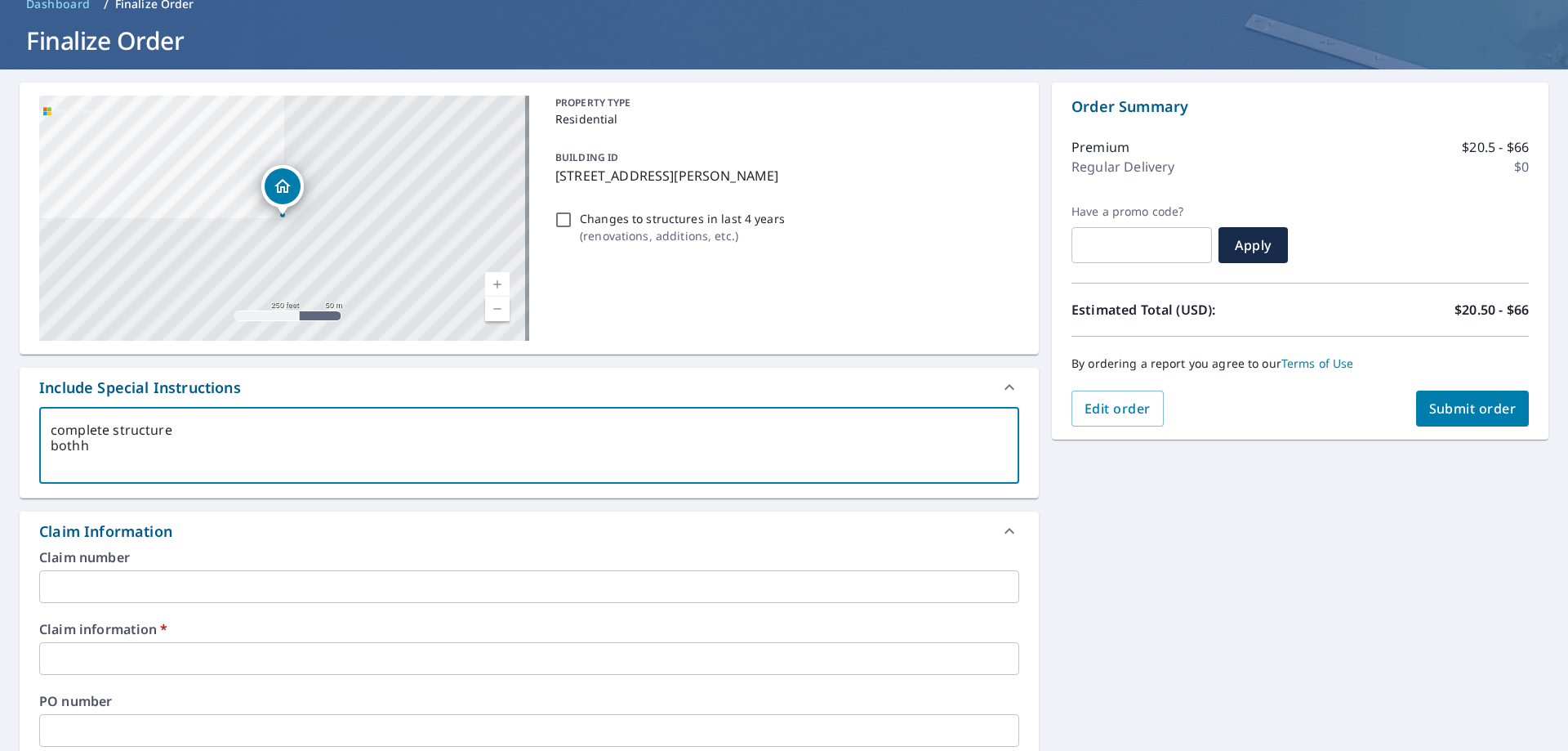
checkbox input "true"
type textarea "complete structure both"
type textarea "x"
checkbox input "true"
type textarea "complete structure both"
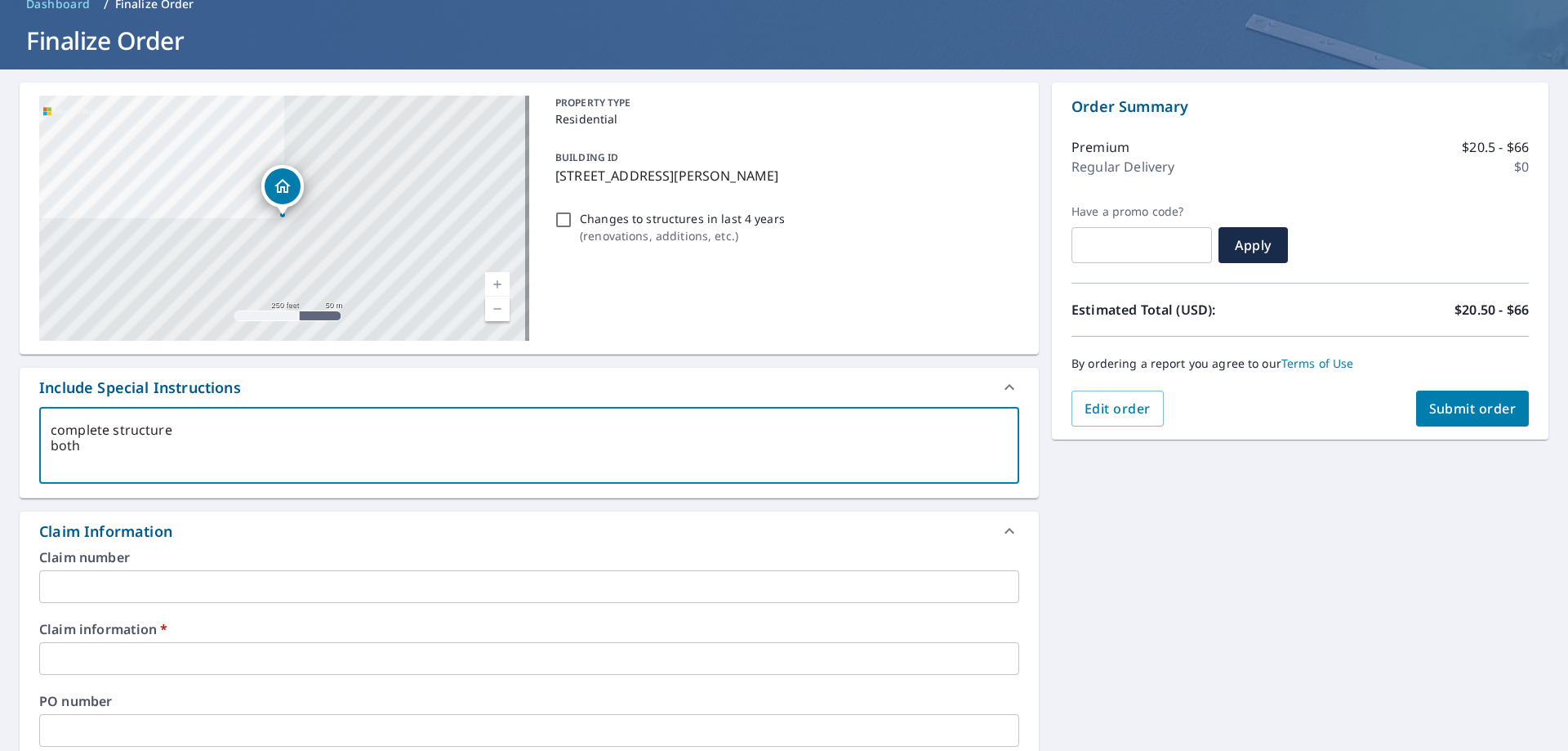
type textarea "x"
checkbox input "true"
type textarea "complete structure both a"
type textarea "x"
checkbox input "true"
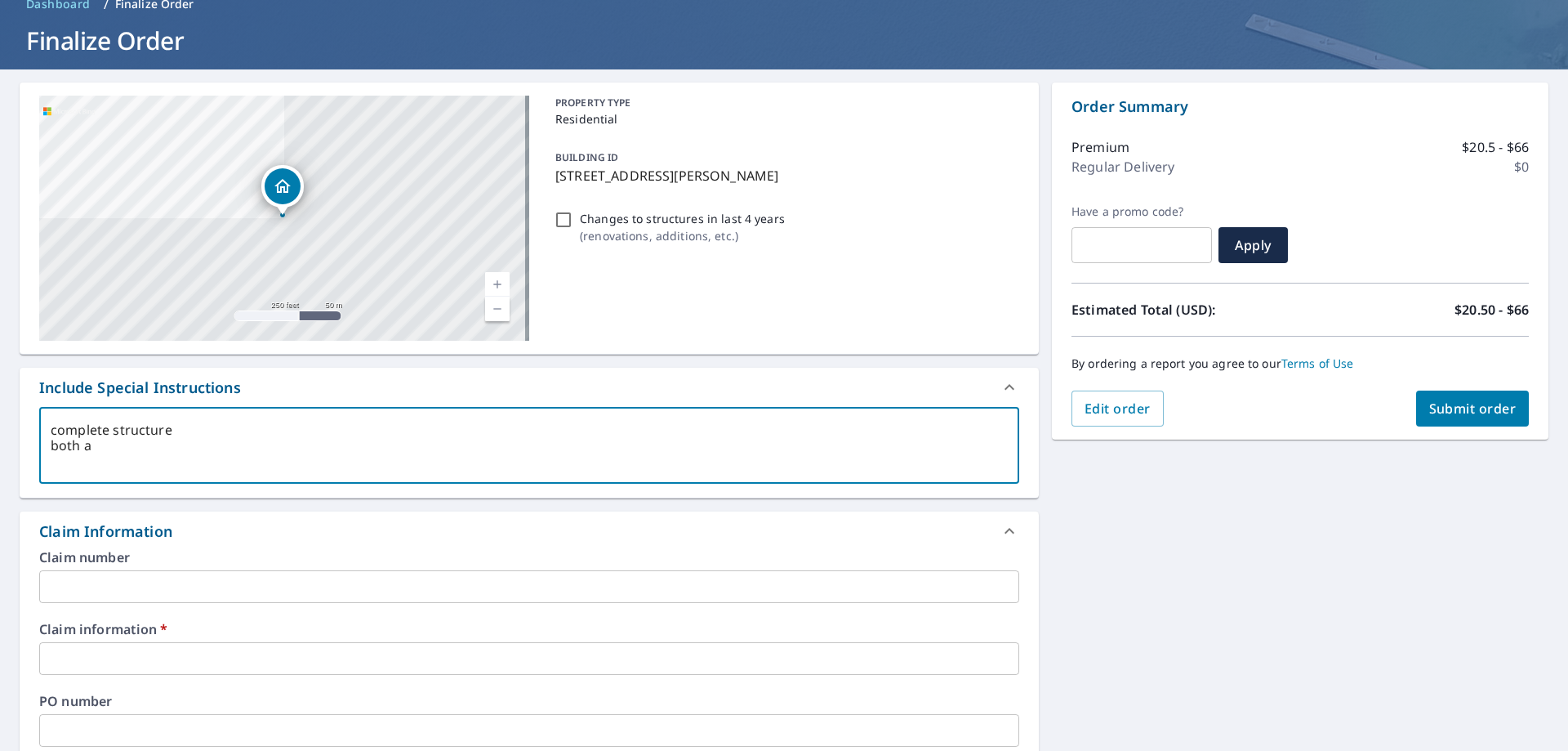
type textarea "complete structure both ad"
type textarea "x"
checkbox input "true"
type textarea "complete structure both add"
type textarea "x"
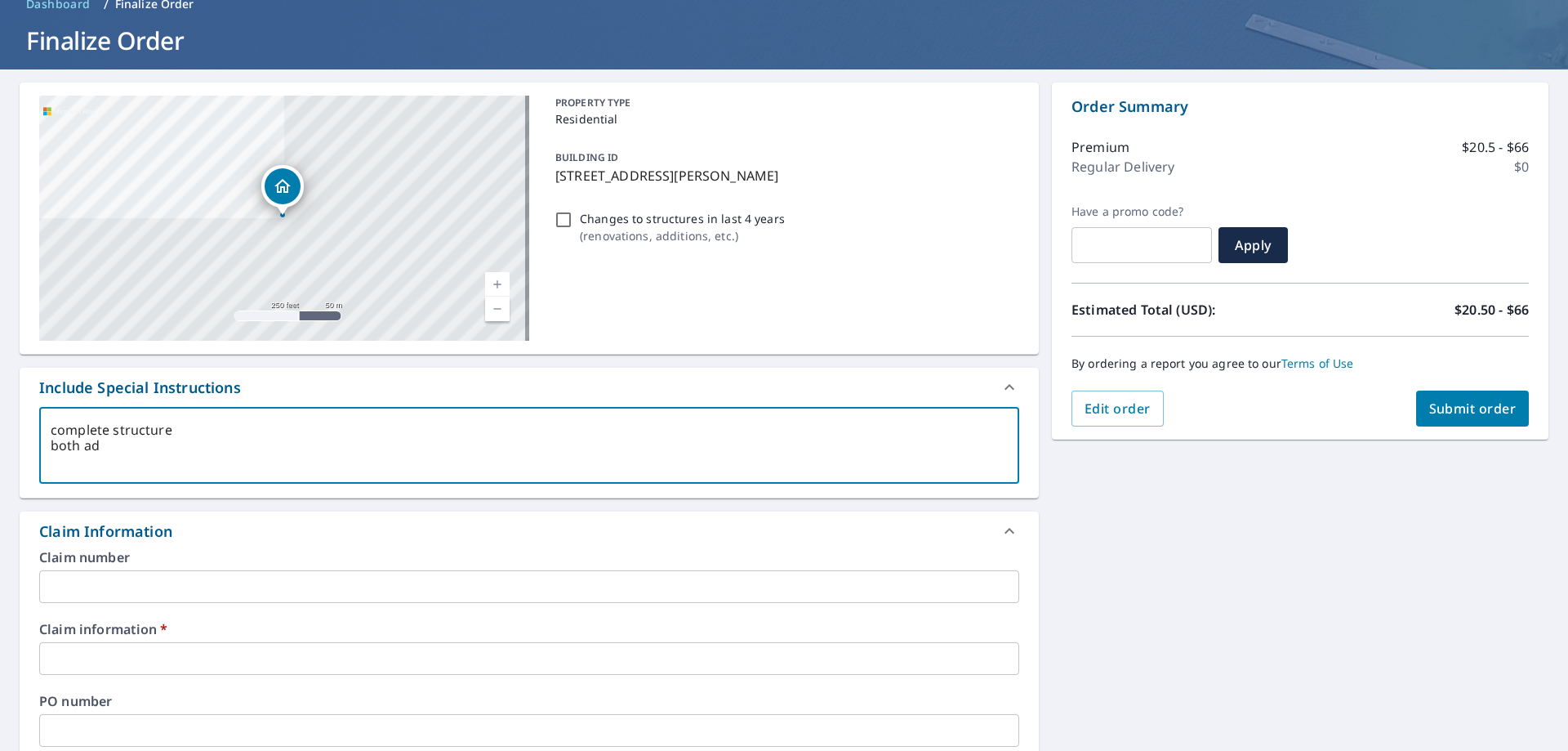
checkbox input "true"
type textarea "complete structure both addr"
type textarea "x"
checkbox input "true"
type textarea "complete structure both addre"
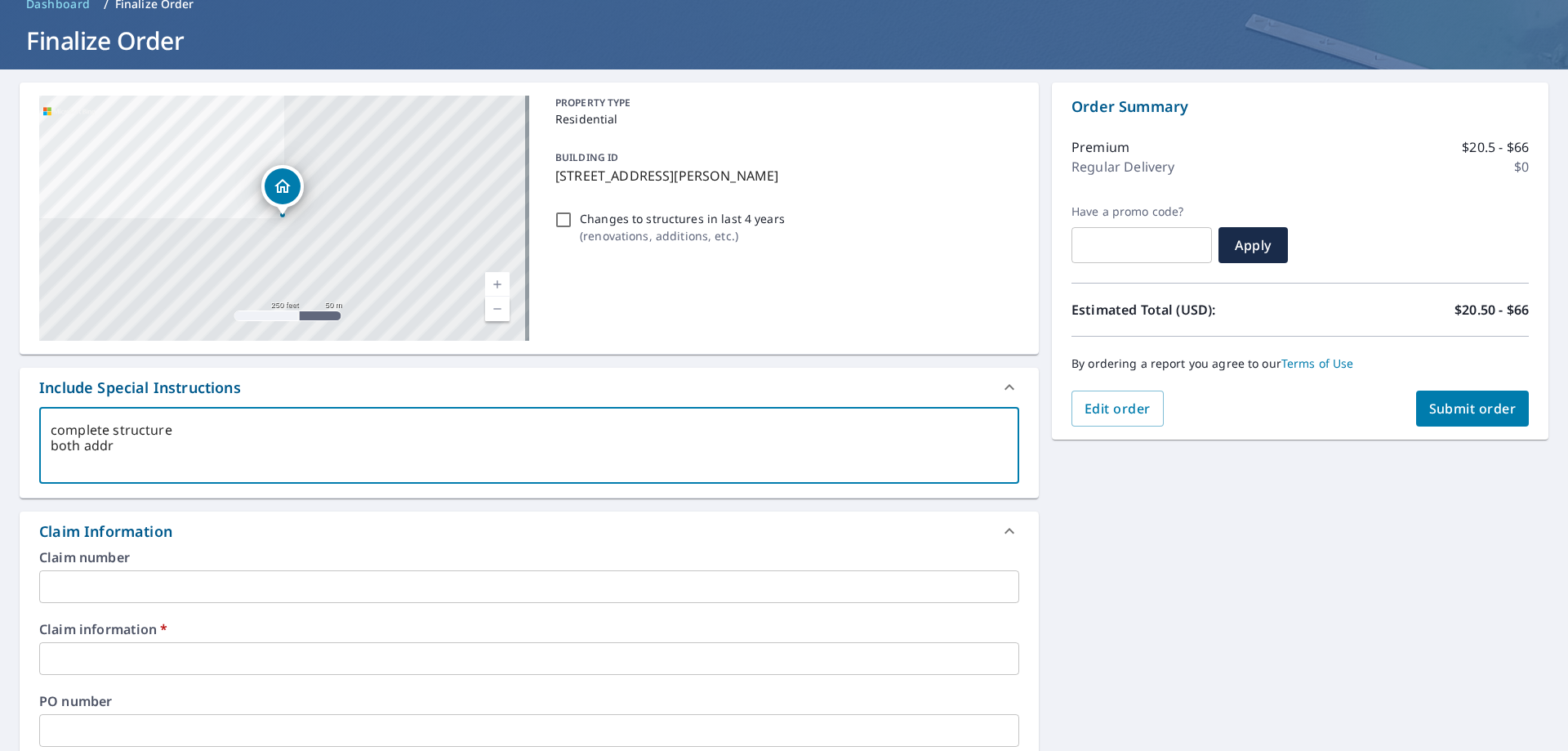
type textarea "x"
checkbox input "true"
type textarea "complete structure both addres"
type textarea "x"
checkbox input "true"
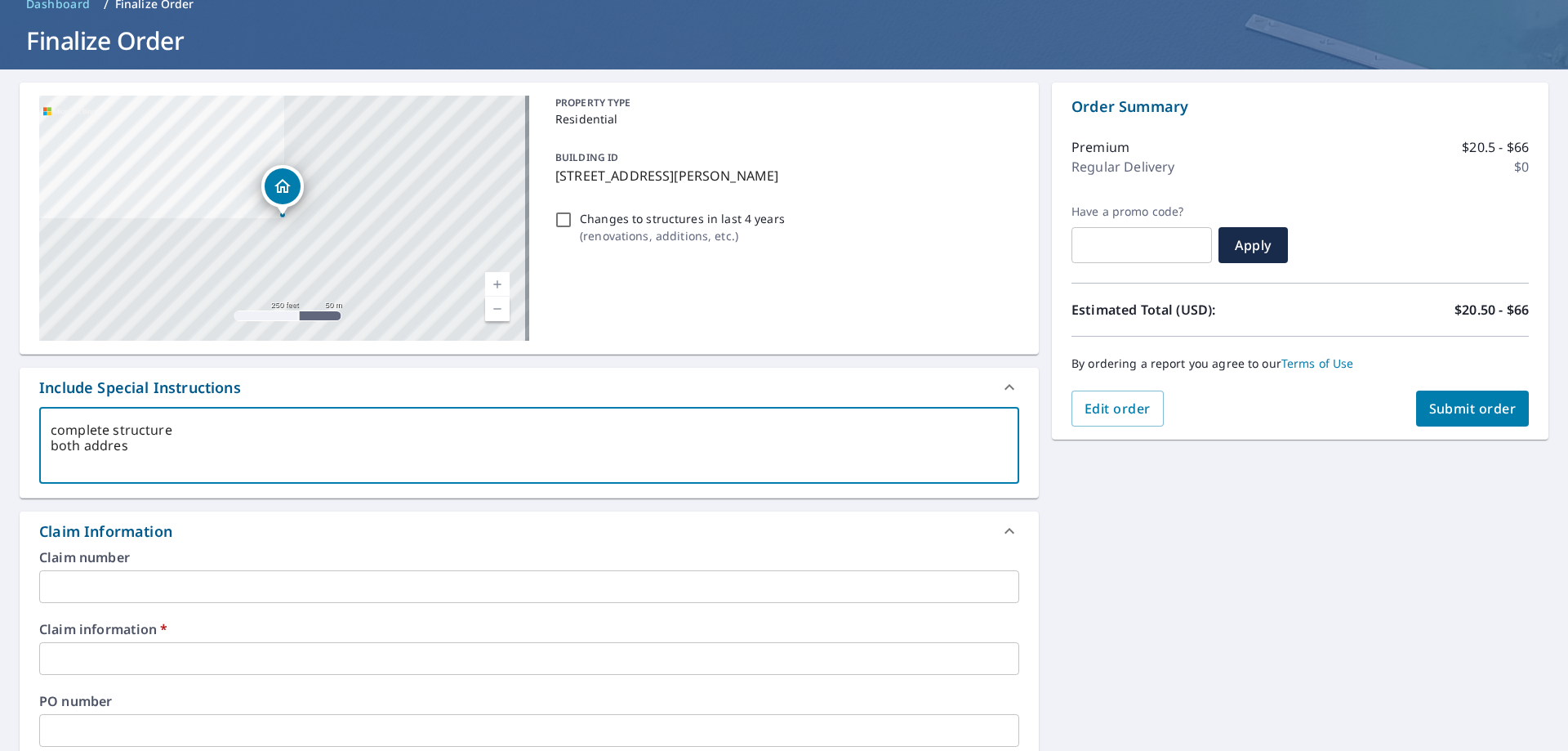
type textarea "complete structure both address"
type textarea "x"
checkbox input "true"
type textarea "complete structure both addresse"
type textarea "x"
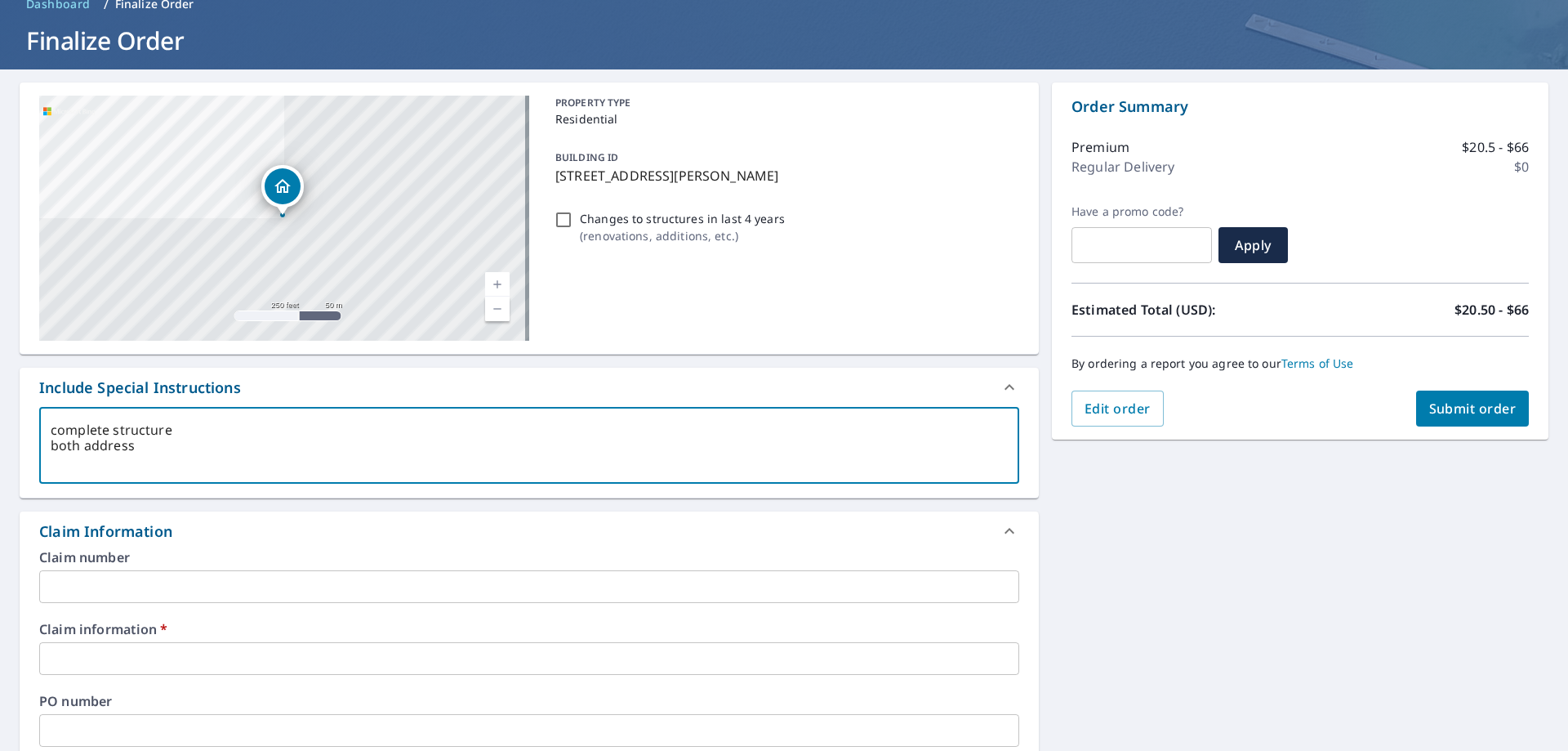
checkbox input "true"
type textarea "complete structure both addresses"
type textarea "x"
checkbox input "true"
type textarea "complete structure both addresses"
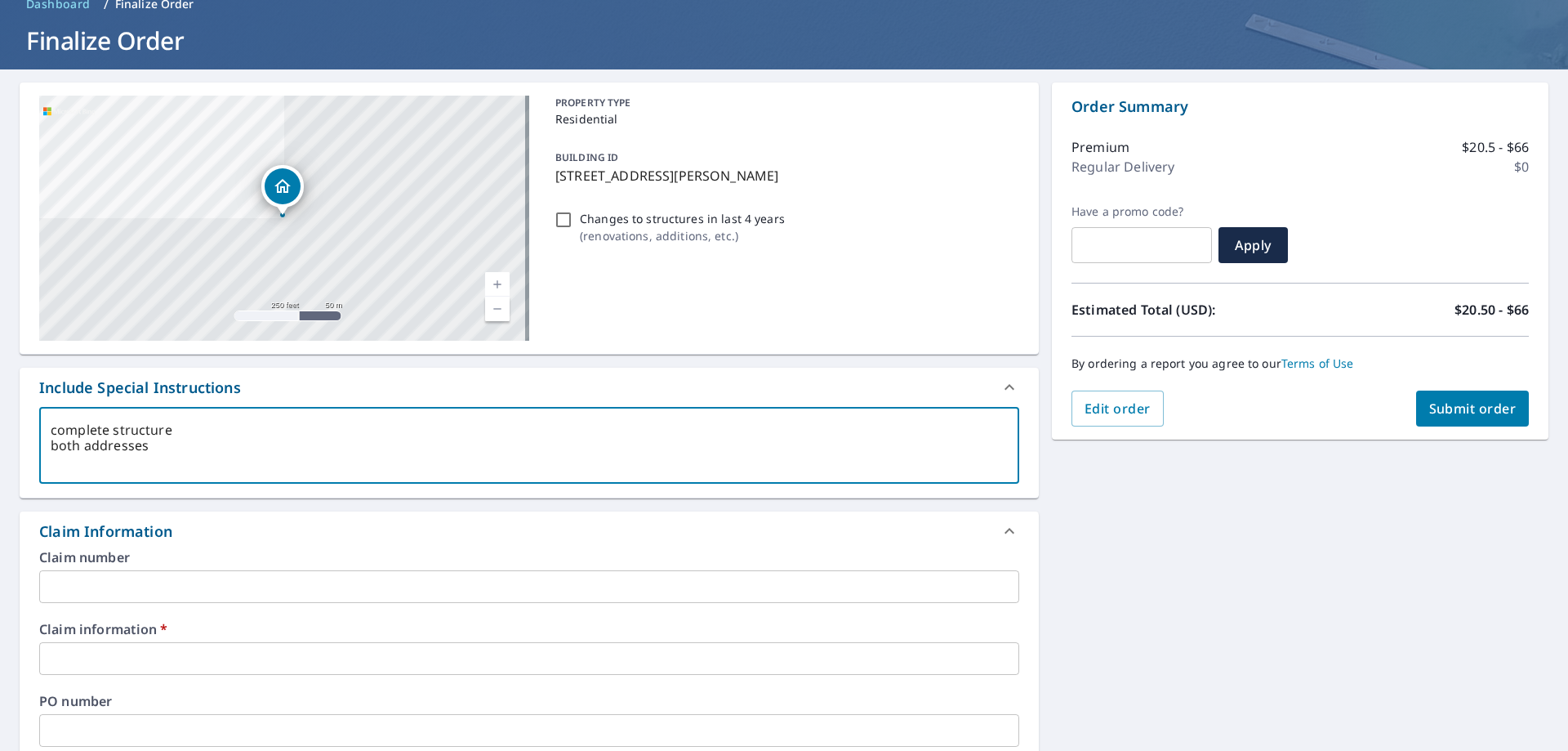
type textarea "x"
checkbox input "true"
type textarea "complete structure both addresses p"
type textarea "x"
checkbox input "true"
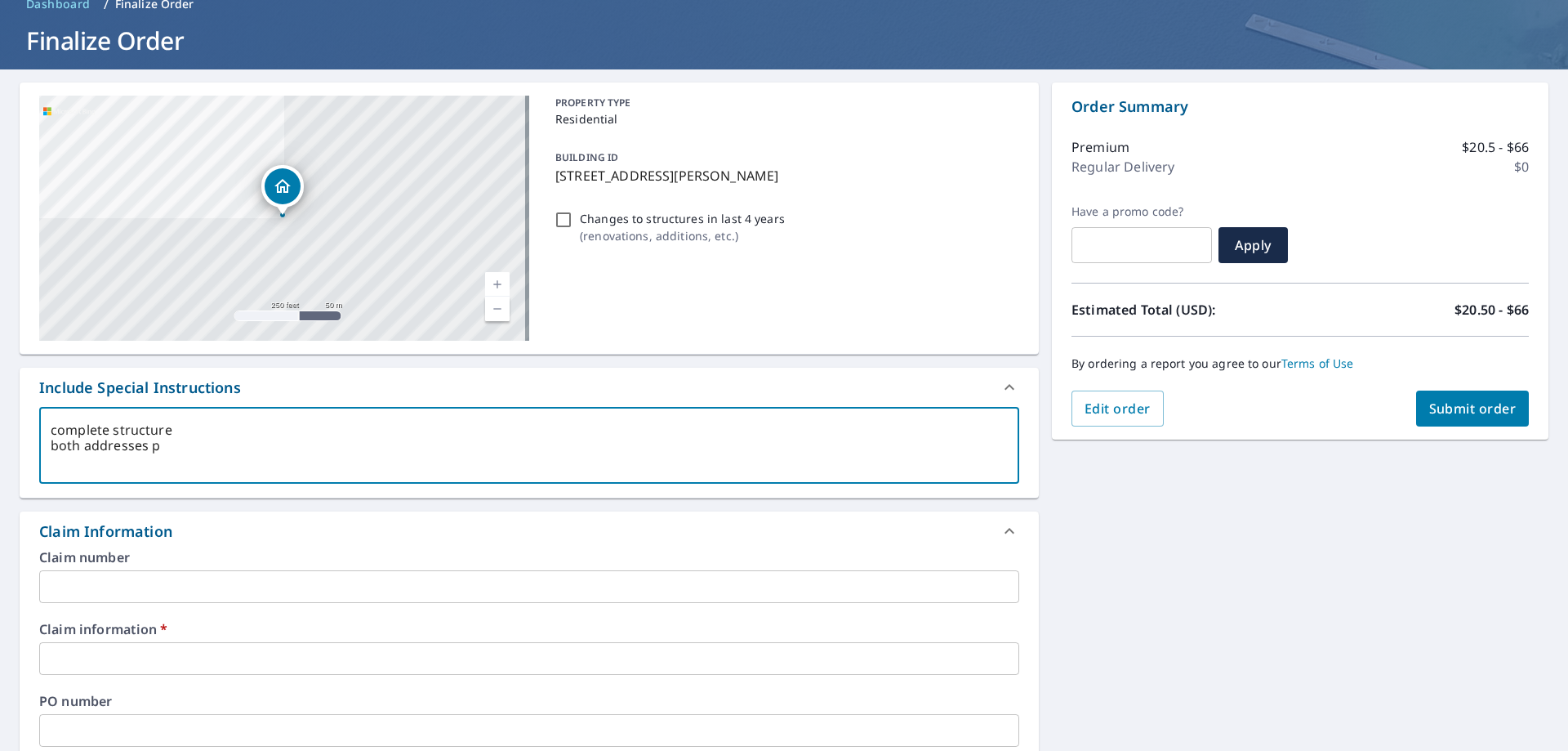
type textarea "complete structure both addresses pl"
type textarea "x"
checkbox input "true"
type textarea "complete structure both addresses ple"
type textarea "x"
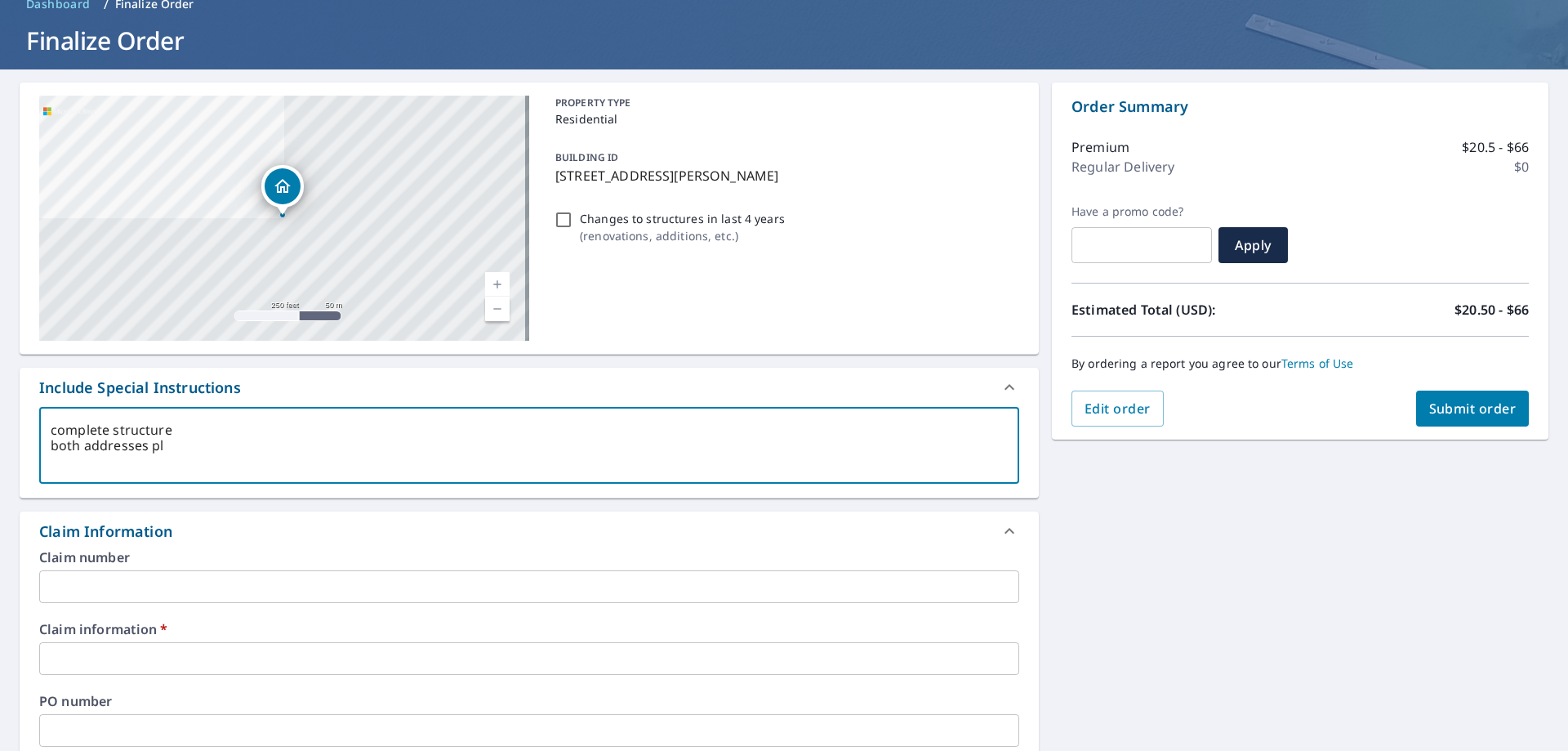
checkbox input "true"
type textarea "complete structure both addresses plea"
type textarea "x"
checkbox input "true"
type textarea "complete structure both addresses pleas"
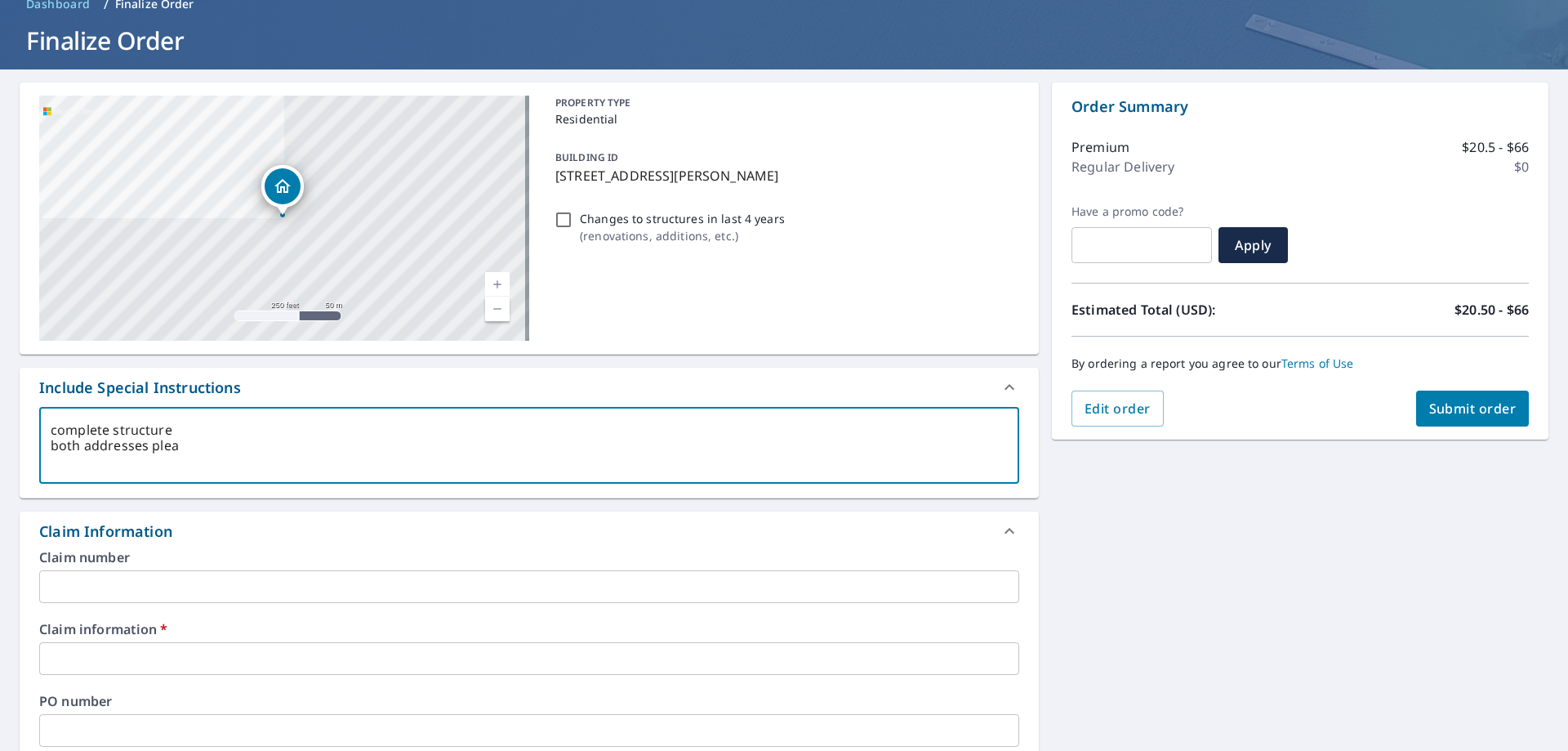
type textarea "x"
checkbox input "true"
type textarea "complete structure both addresses please"
type textarea "x"
checkbox input "true"
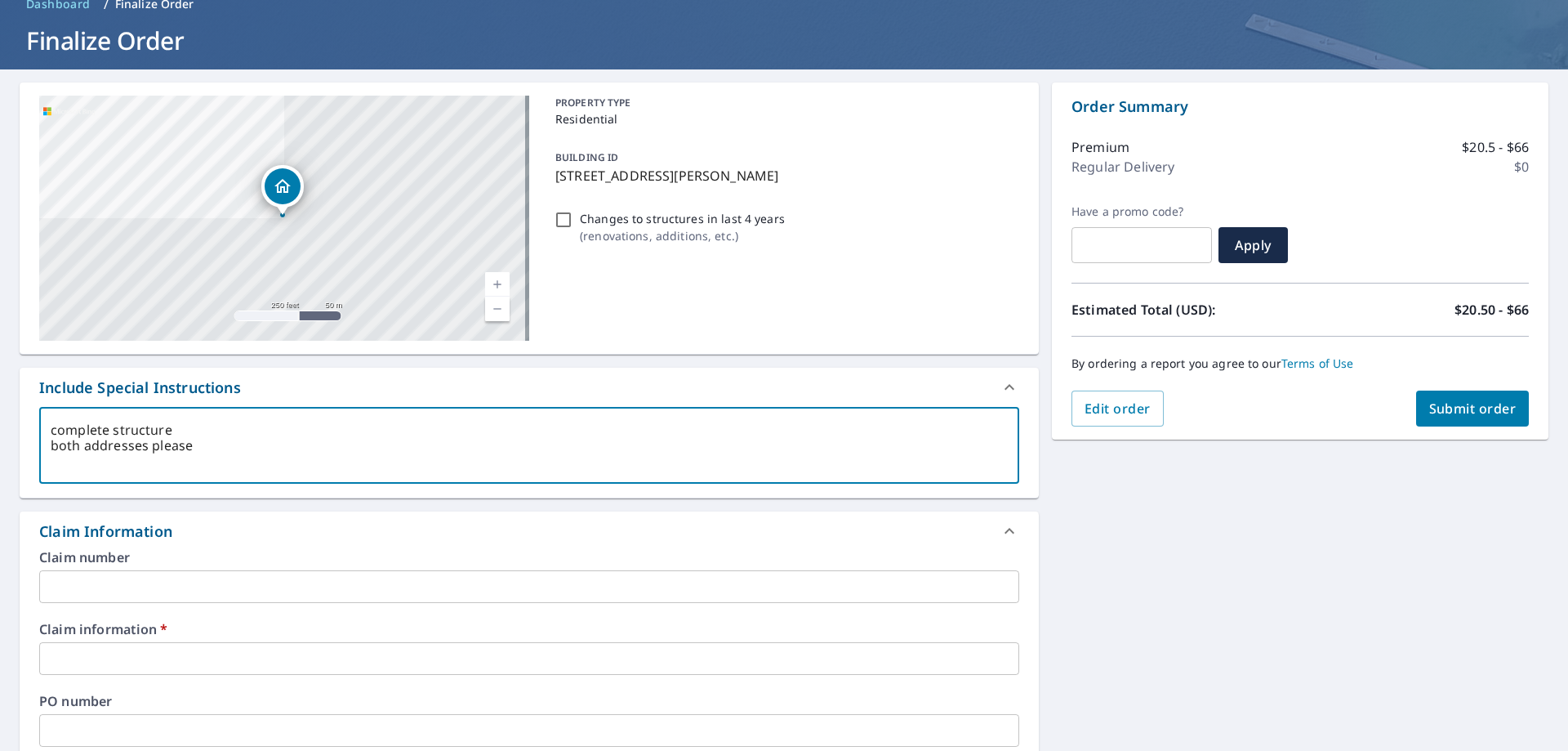
type textarea "complete structure both addresses please"
type textarea "x"
drag, startPoint x: 131, startPoint y: 579, endPoint x: 137, endPoint y: 585, distance: 8.5
click at [131, 579] on input "text" at bounding box center [529, 587] width 980 height 33
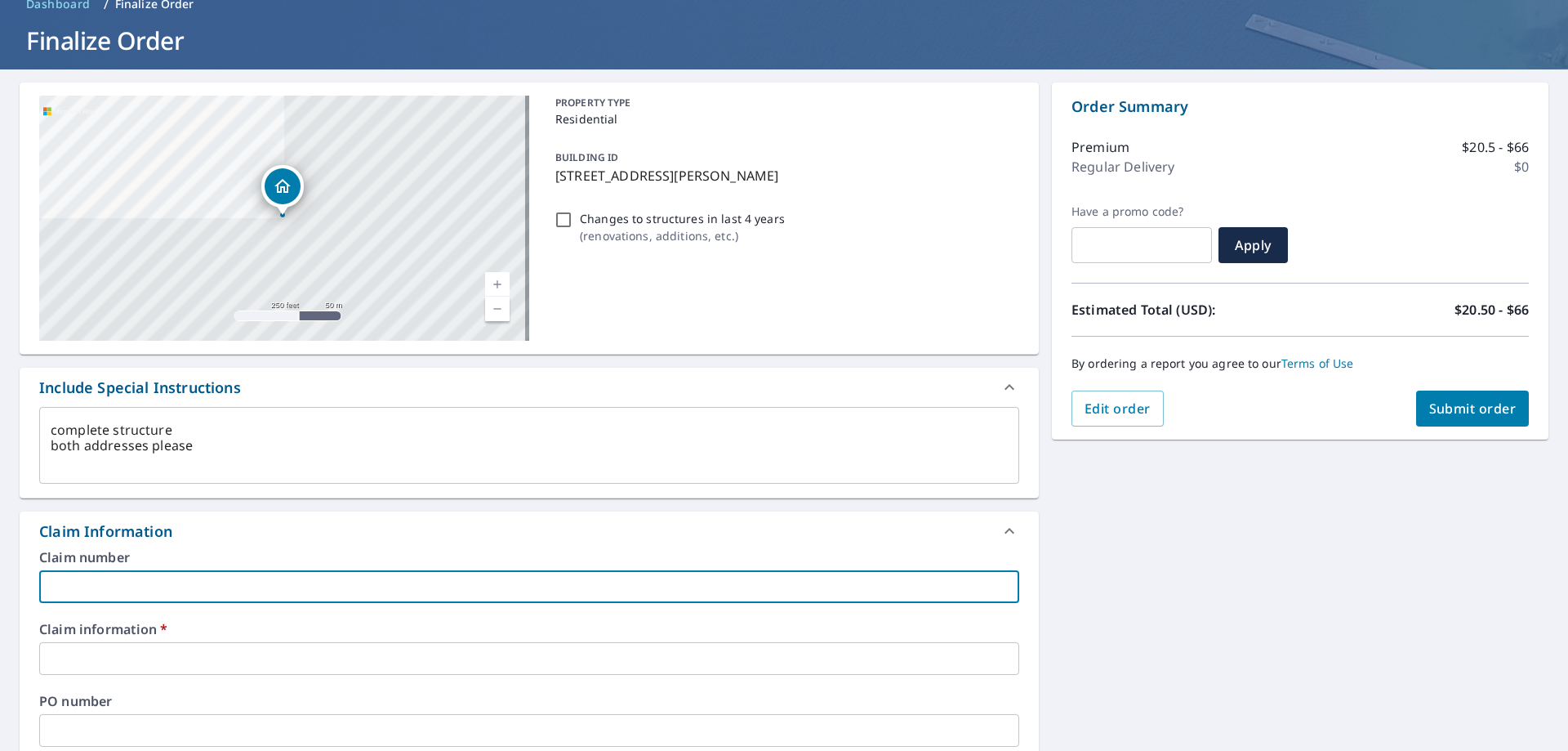
type input "298636 KINGS"
type textarea "x"
checkbox input "true"
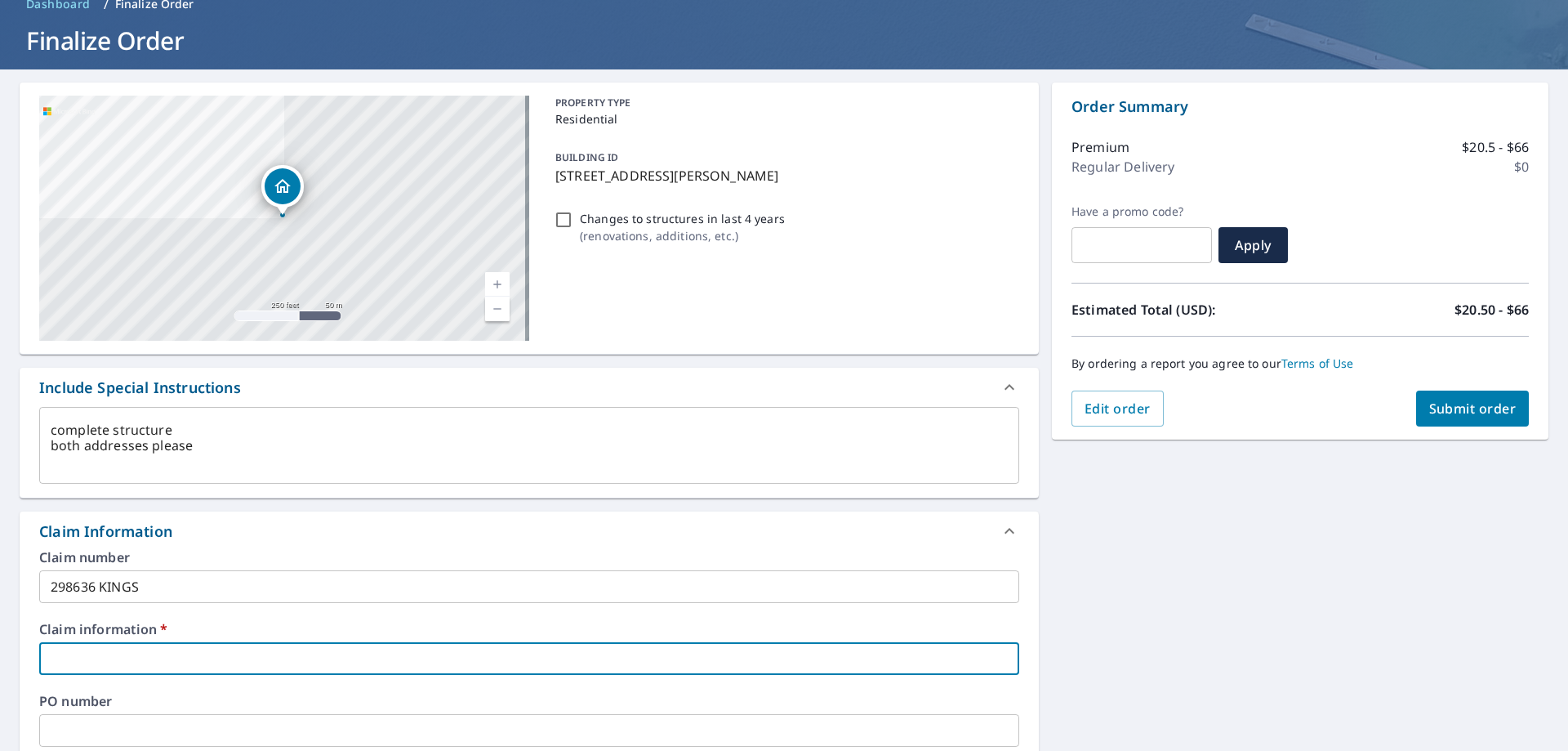
click at [141, 666] on input "text" at bounding box center [529, 658] width 980 height 33
type input "298636 KINGS"
type textarea "x"
checkbox input "true"
click at [1477, 400] on span "Submit order" at bounding box center [1472, 408] width 88 height 18
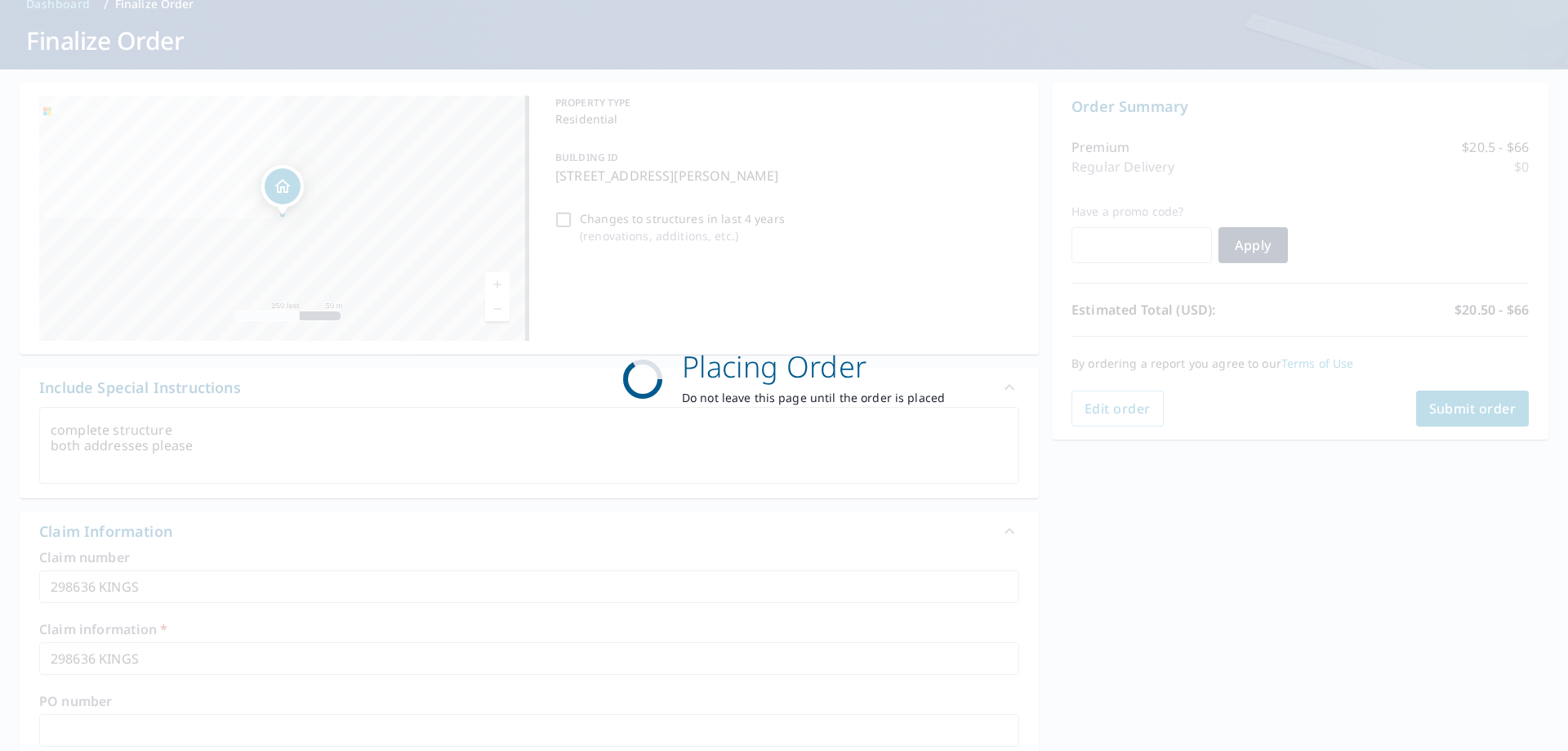
type textarea "x"
checkbox input "true"
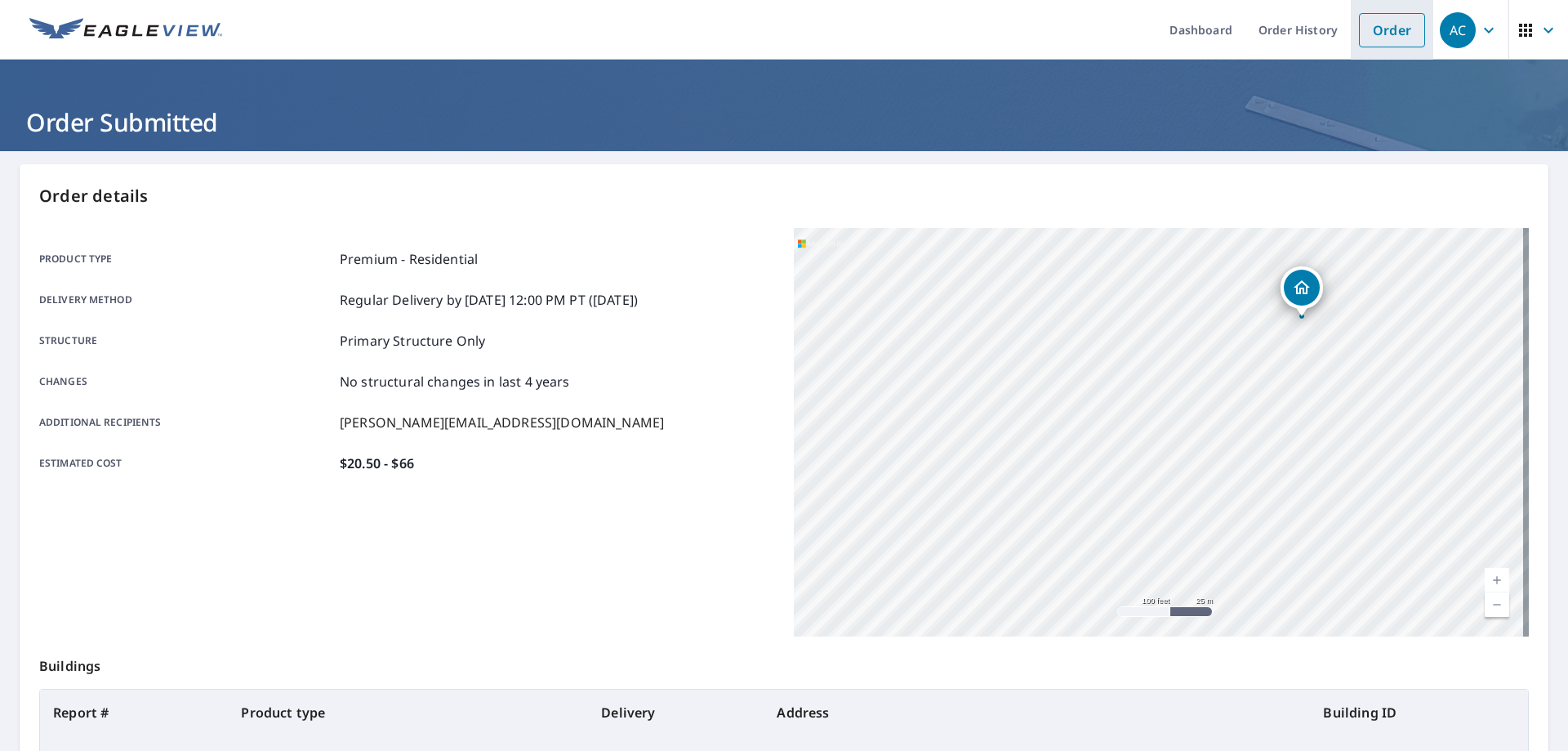
click at [1393, 34] on link "Order" at bounding box center [1392, 30] width 66 height 34
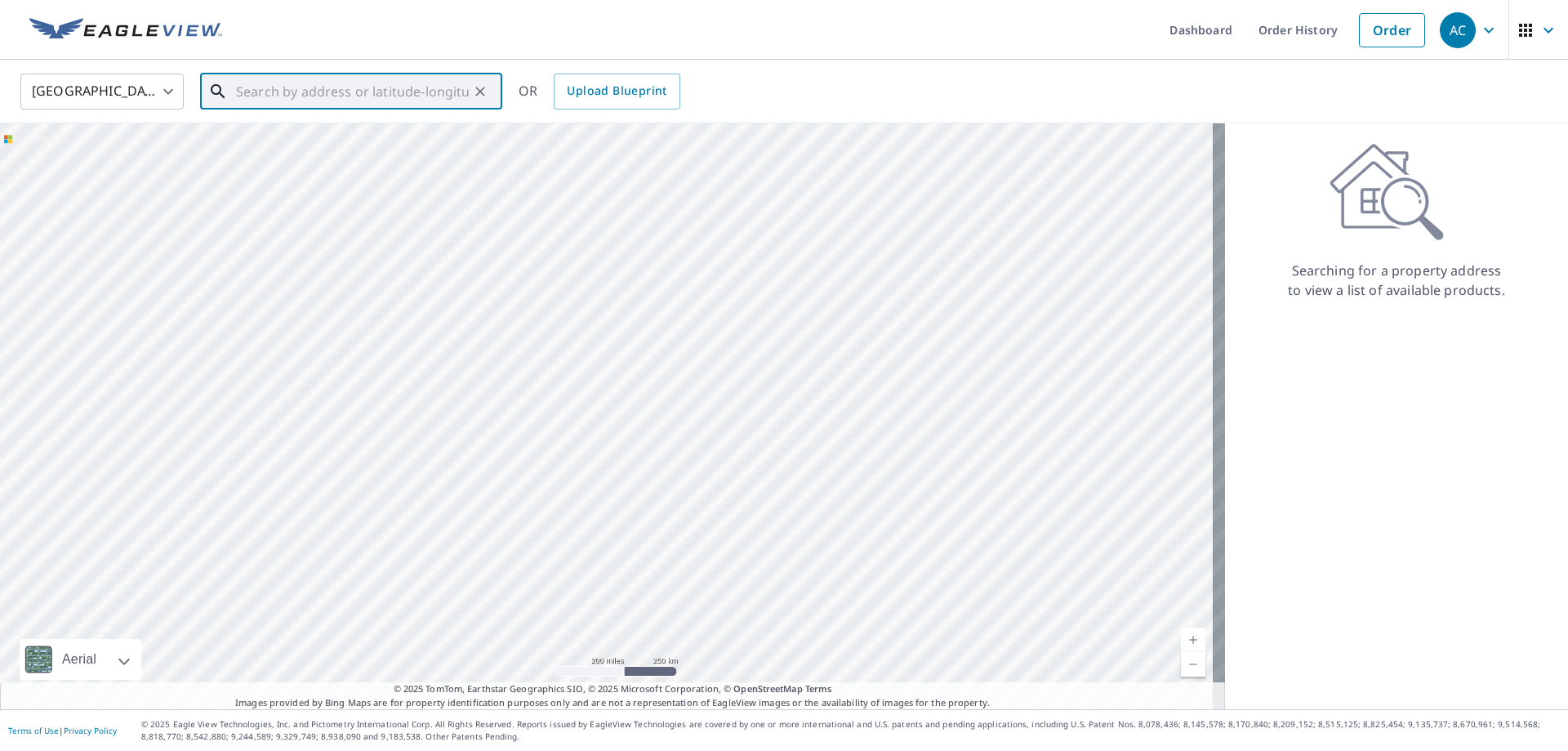
click at [372, 100] on input "text" at bounding box center [352, 92] width 233 height 46
paste input "[STREET_ADDRESS][PERSON_NAME]"
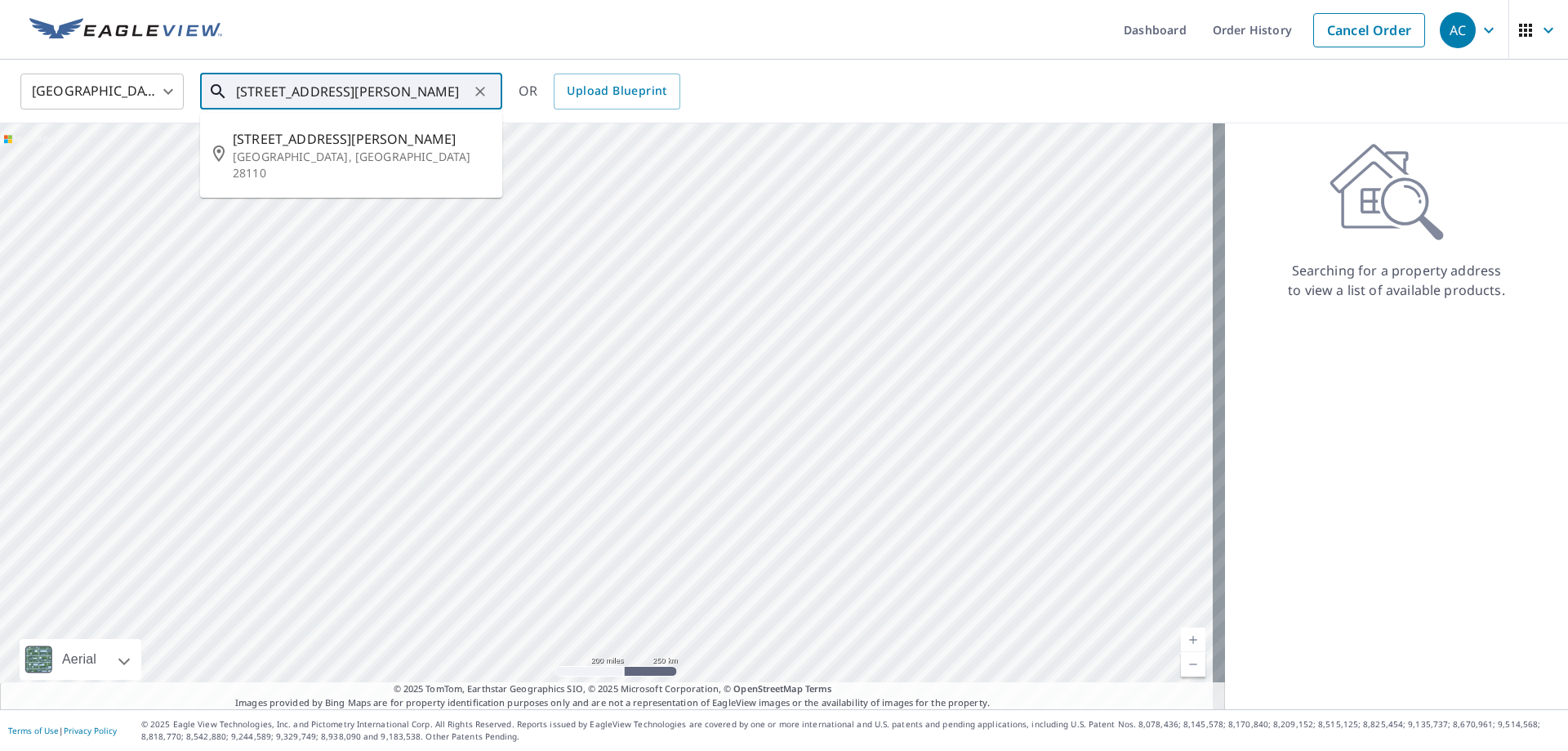
click at [243, 92] on input "[STREET_ADDRESS][PERSON_NAME]" at bounding box center [352, 92] width 233 height 46
click at [364, 155] on p "[GEOGRAPHIC_DATA], [GEOGRAPHIC_DATA] 28110" at bounding box center [361, 164] width 257 height 33
type input "[STREET_ADDRESS][PERSON_NAME]"
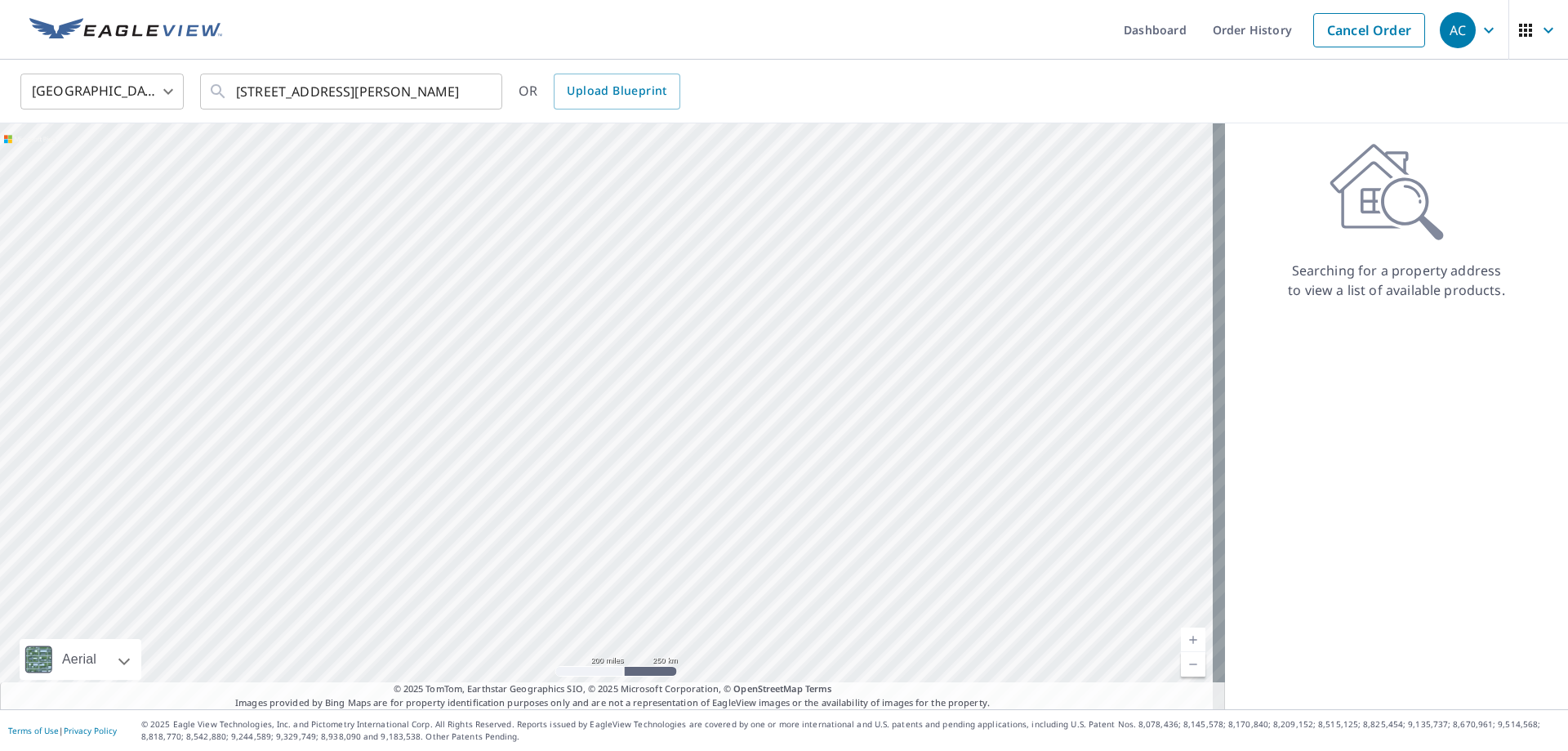
scroll to position [0, 0]
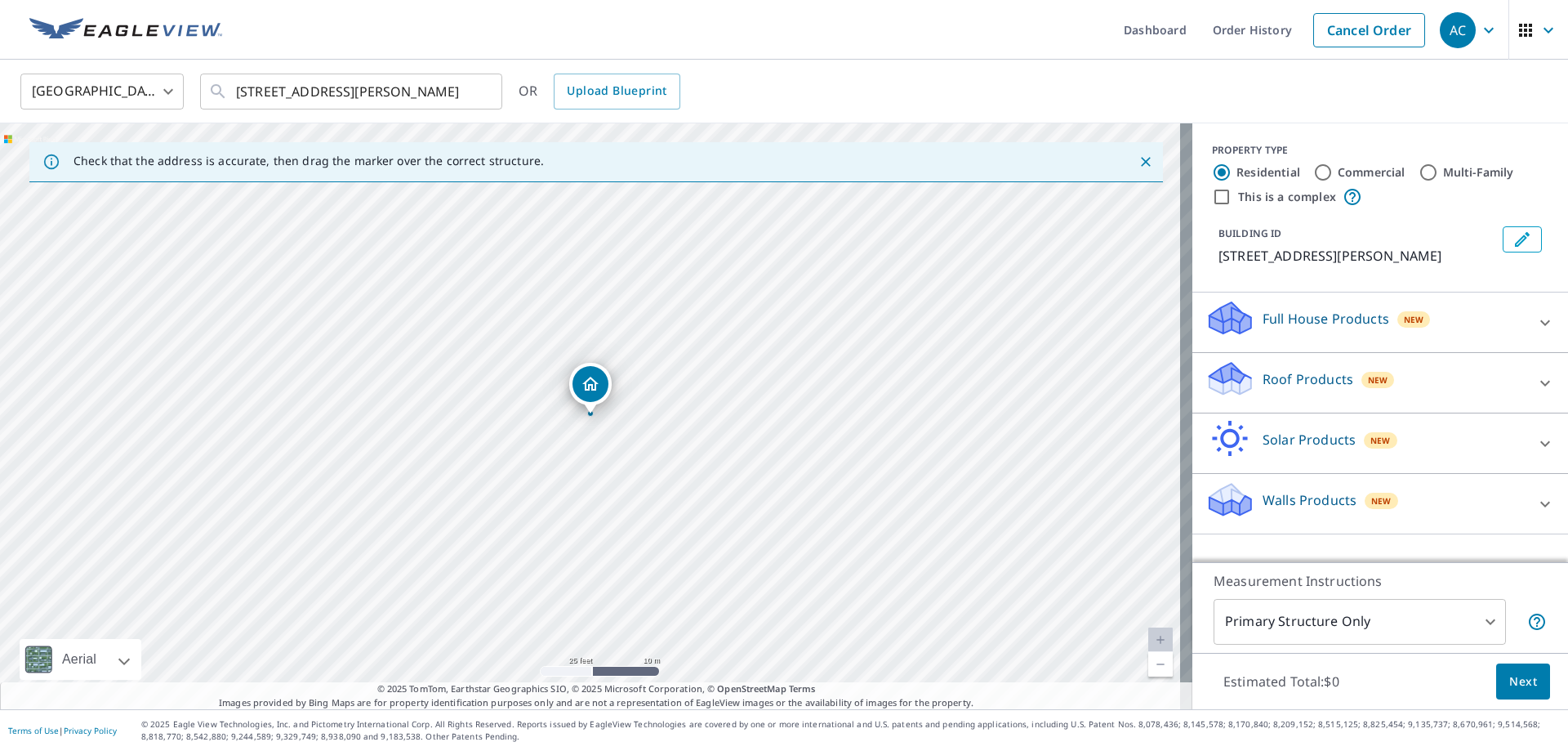
click at [1275, 329] on div "Full House Products New" at bounding box center [1366, 322] width 321 height 47
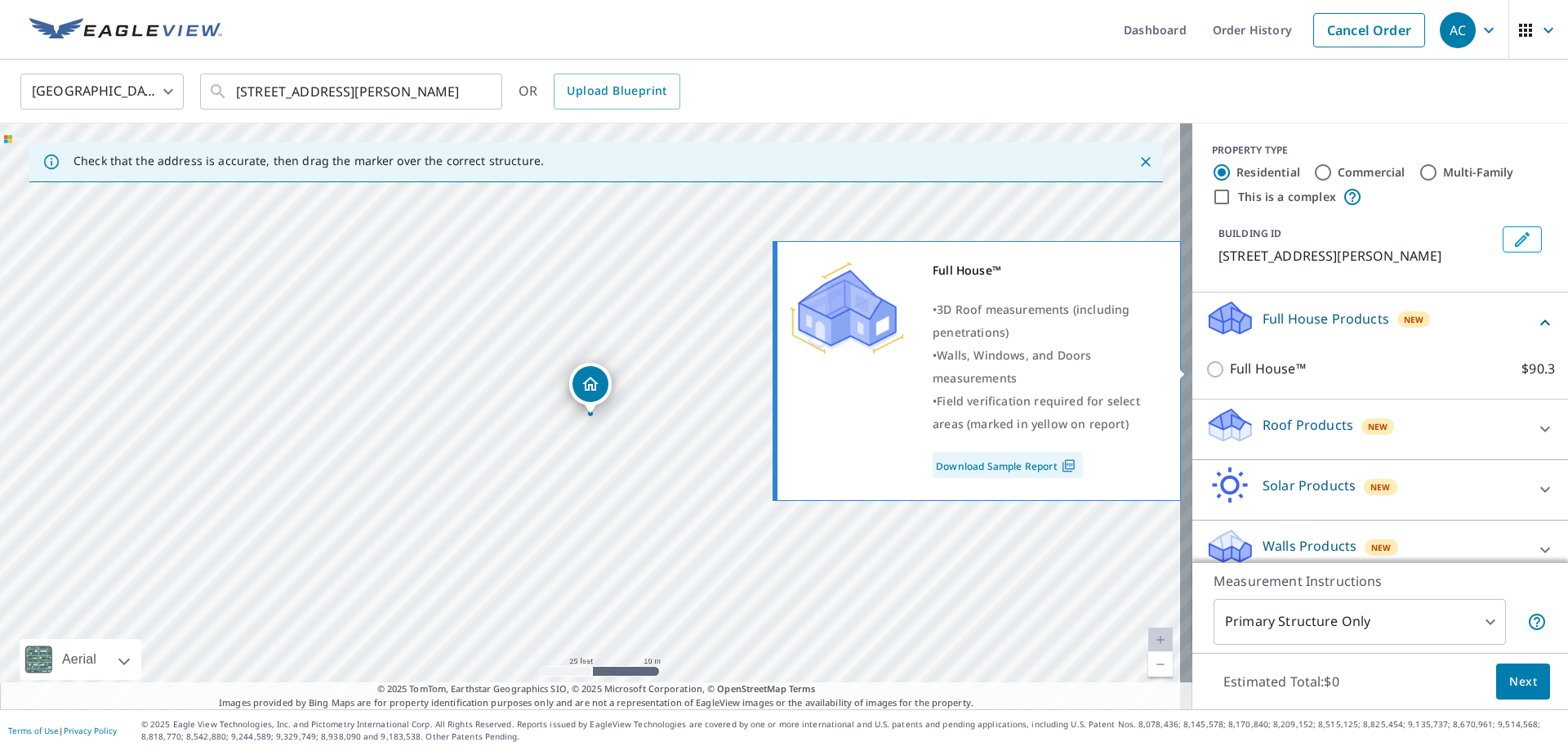
click at [1230, 372] on p "Full House™" at bounding box center [1267, 369] width 76 height 21
click at [1225, 372] on input "Full House™ $90.3" at bounding box center [1218, 370] width 25 height 20
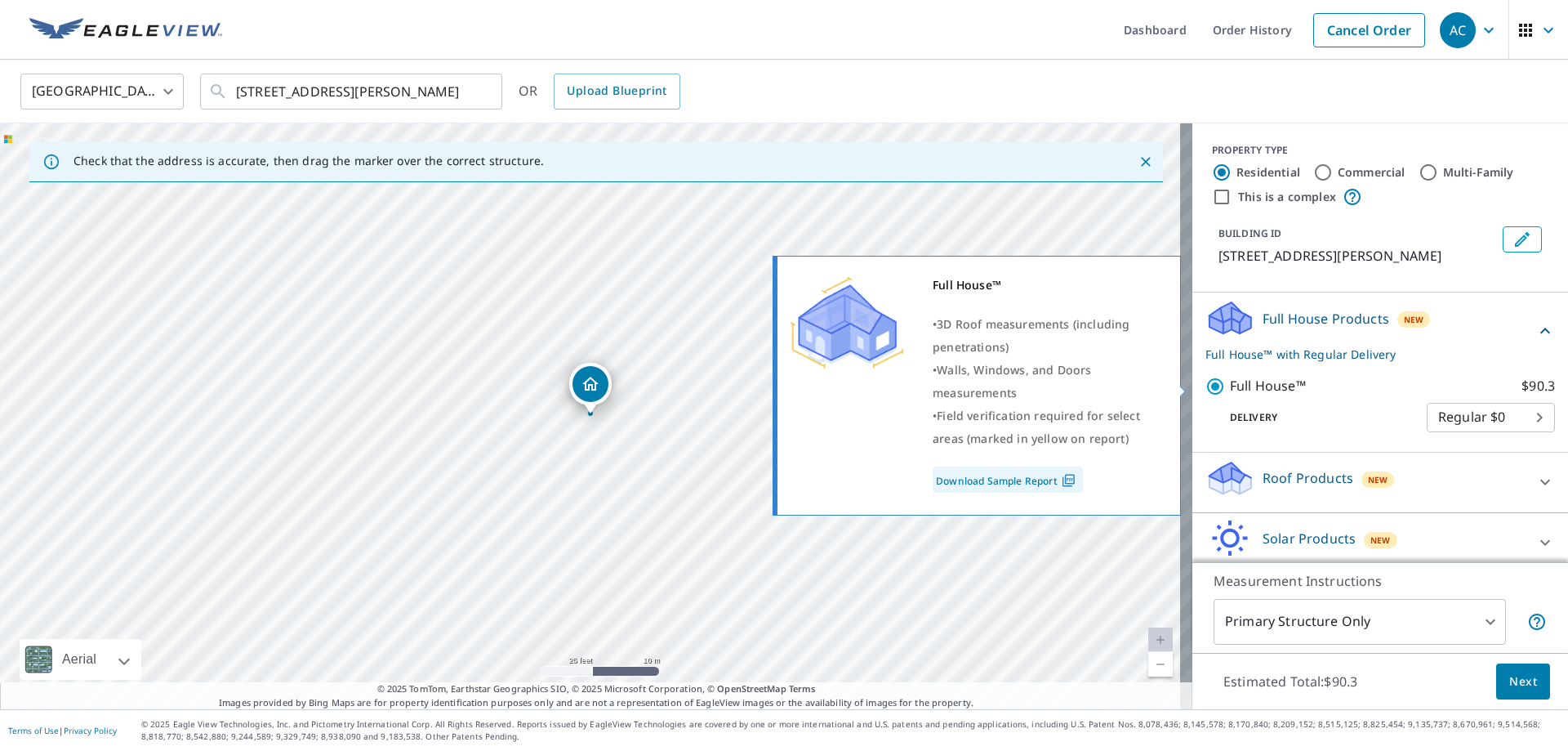
click at [1211, 384] on input "Full House™ $90.3" at bounding box center [1218, 386] width 25 height 20
checkbox input "false"
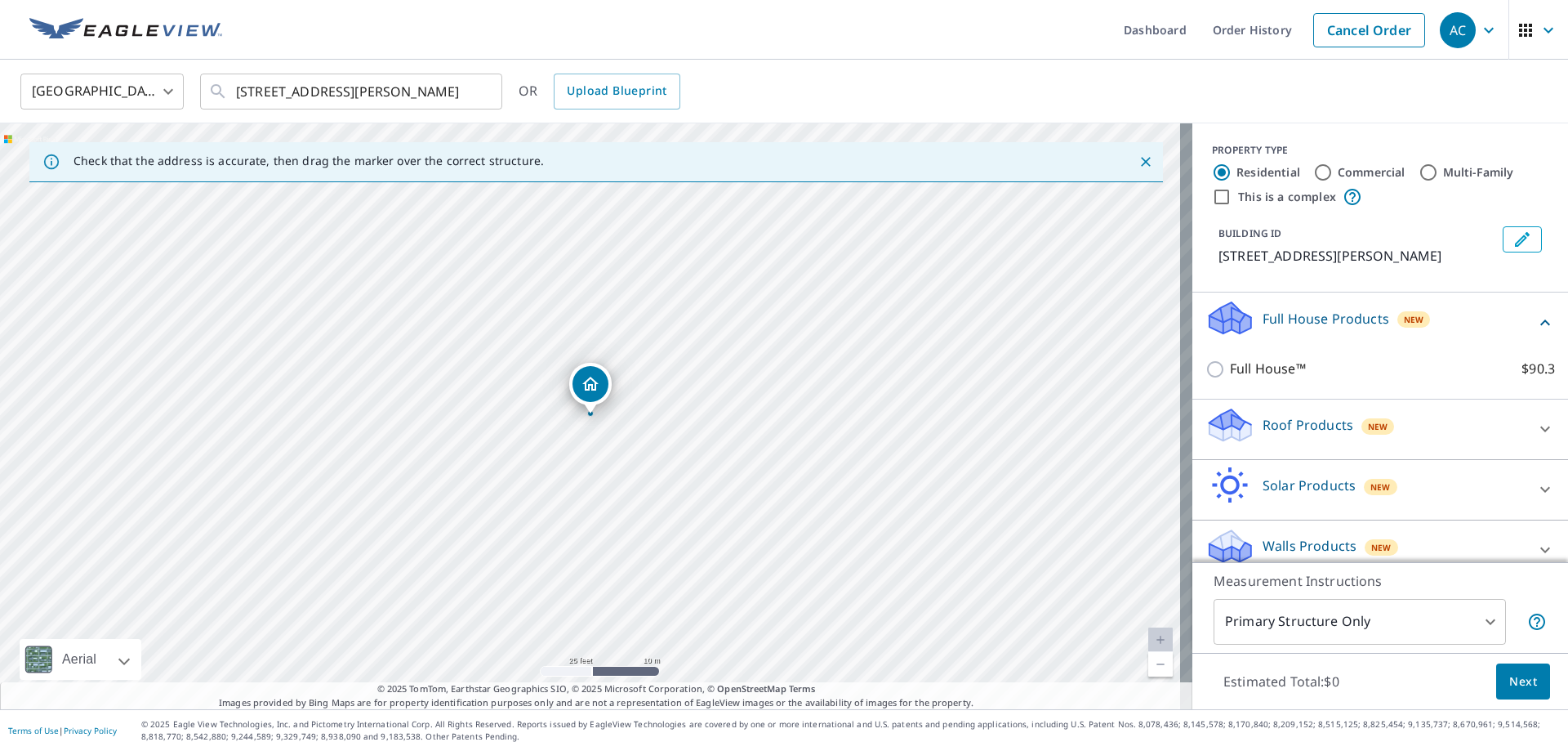
drag, startPoint x: 1270, startPoint y: 411, endPoint x: 1276, endPoint y: 425, distance: 15.2
click at [1271, 416] on div "Roof Products New" at bounding box center [1366, 429] width 321 height 47
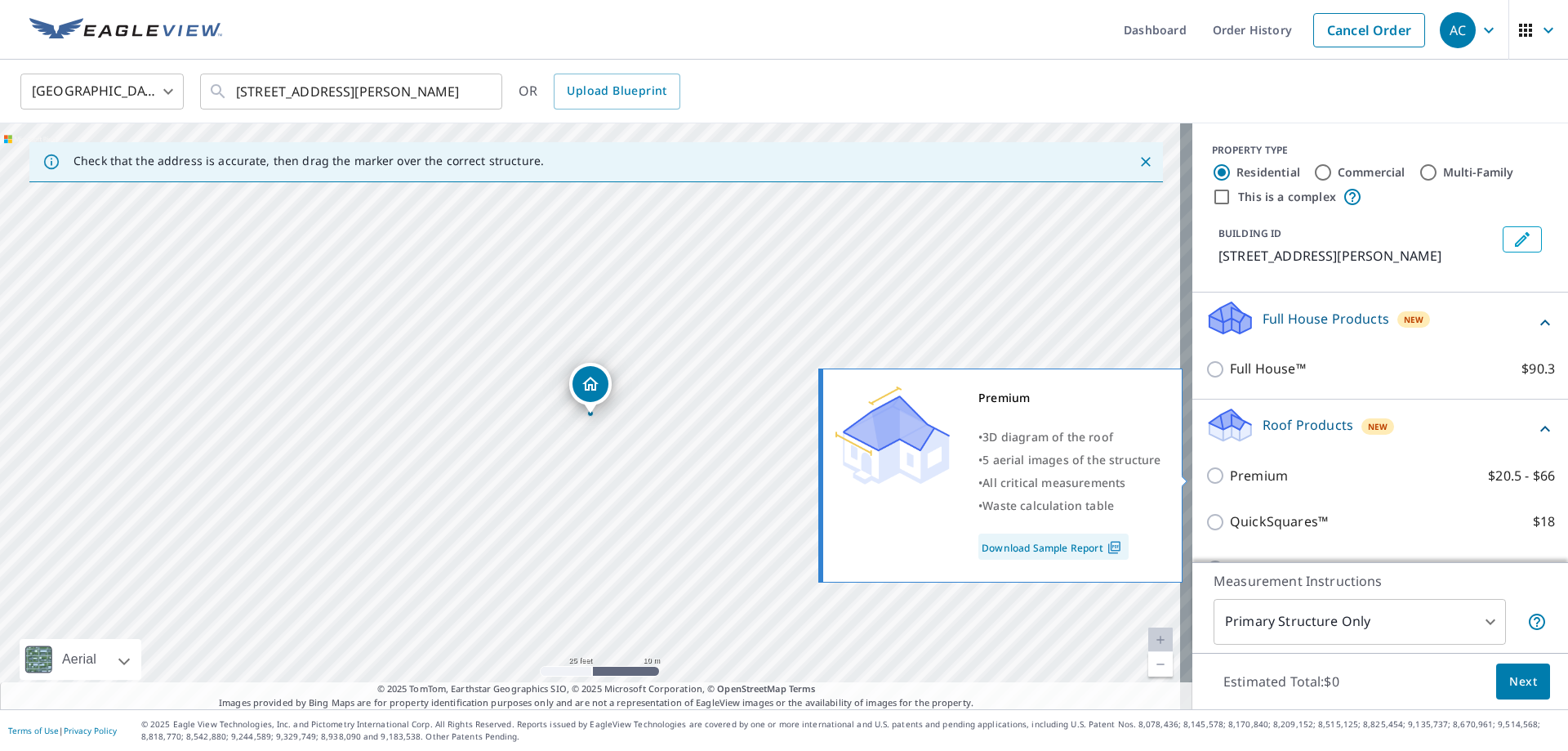
click at [1214, 475] on input "Premium $20.5 - $66" at bounding box center [1218, 476] width 25 height 20
checkbox input "true"
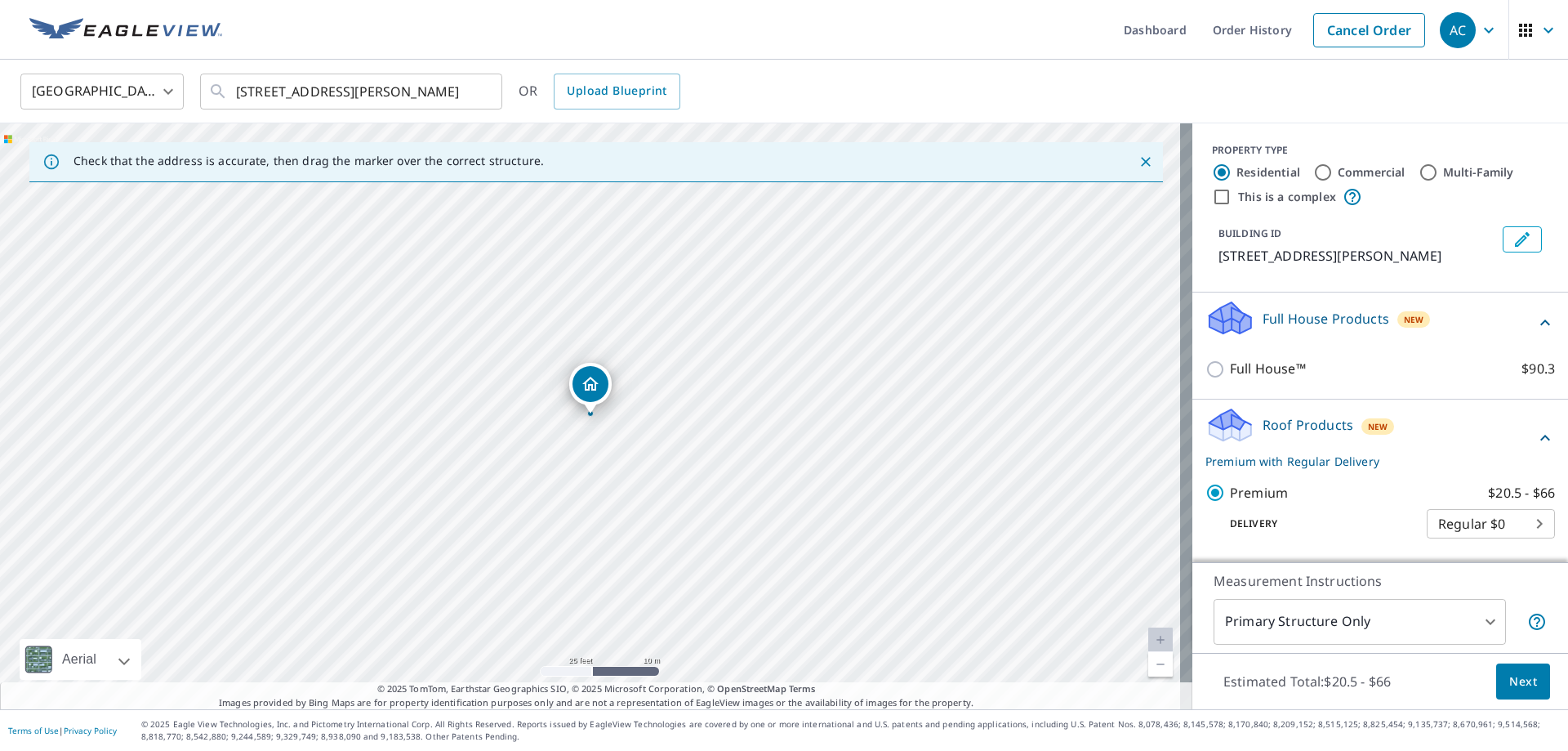
click at [1510, 686] on span "Next" at bounding box center [1523, 681] width 28 height 21
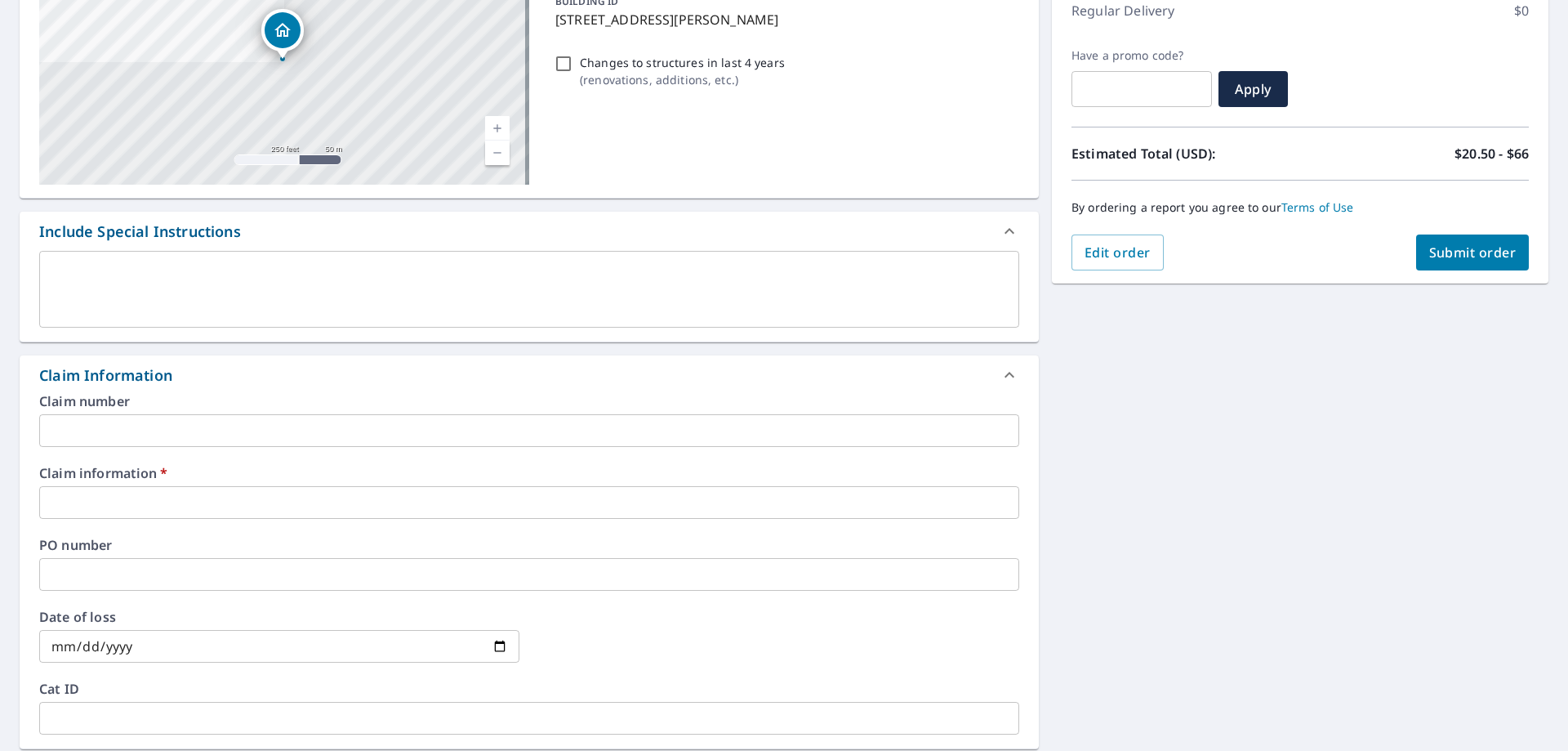
scroll to position [245, 0]
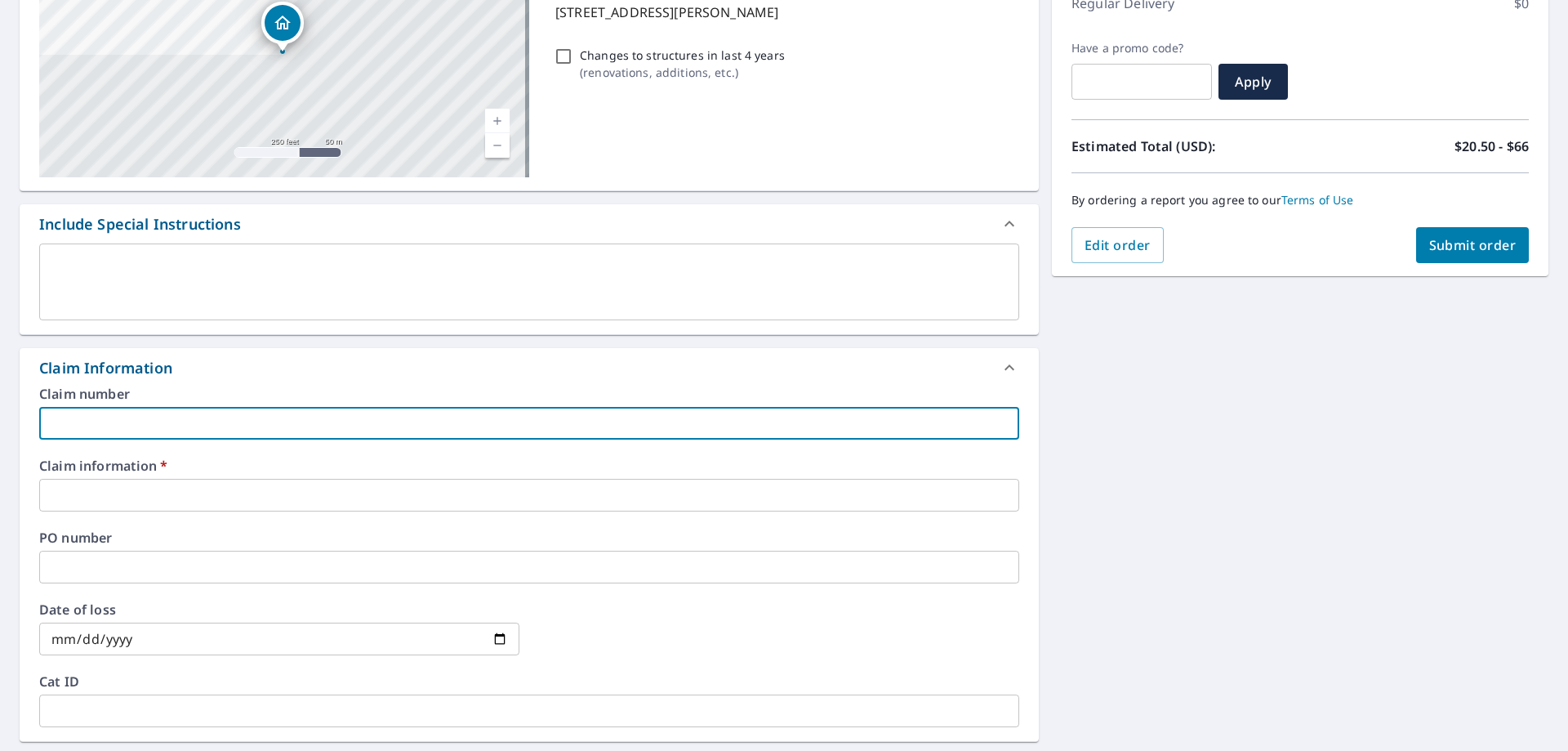
click at [185, 421] on input "text" at bounding box center [529, 422] width 980 height 33
type input "298636 KINGS"
checkbox input "true"
click at [188, 499] on input "text" at bounding box center [529, 495] width 980 height 33
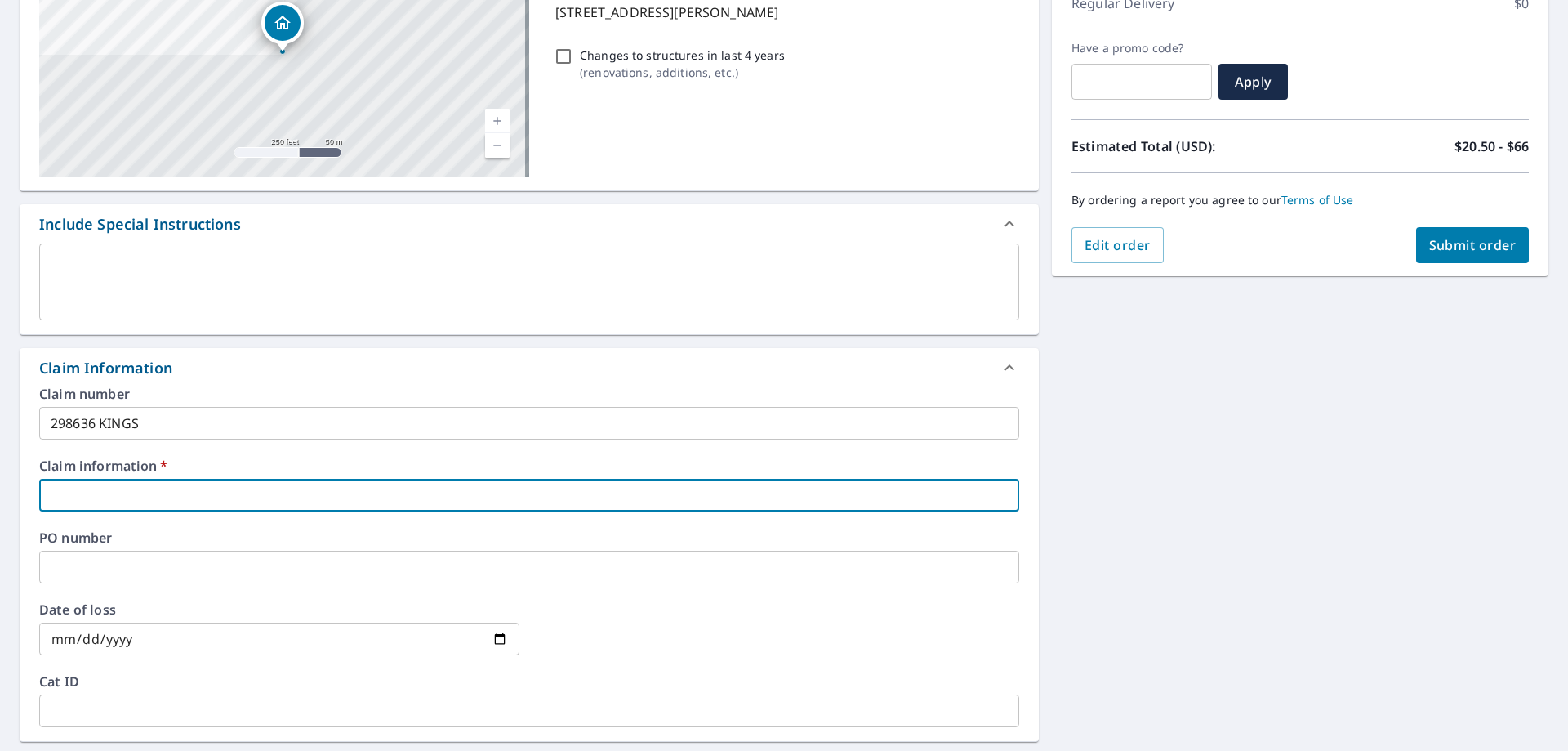
type input "298636 KINGS"
click at [1501, 257] on button "Submit order" at bounding box center [1472, 245] width 113 height 36
checkbox input "true"
